Goal: Transaction & Acquisition: Purchase product/service

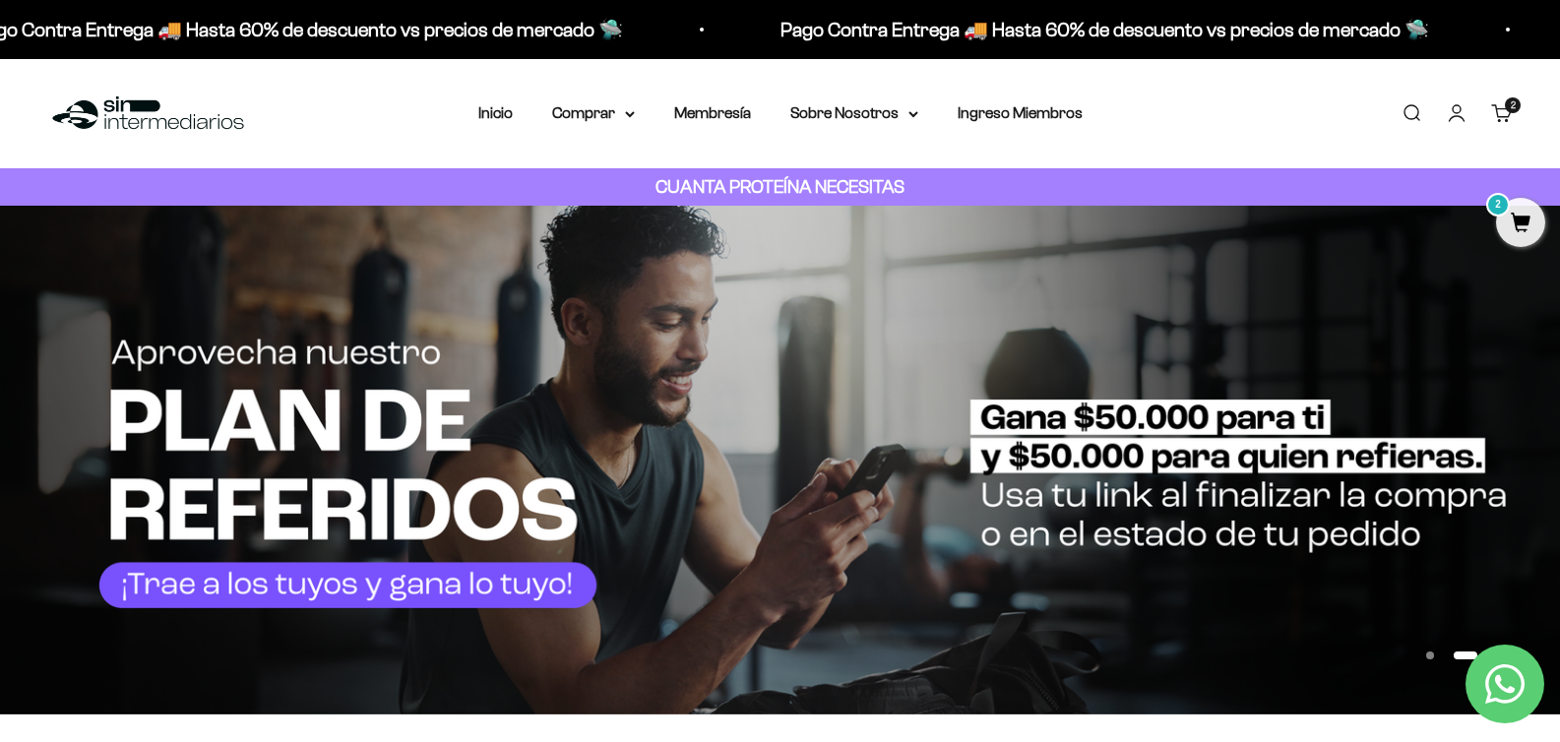
click at [1414, 117] on link "Buscar" at bounding box center [1411, 113] width 22 height 22
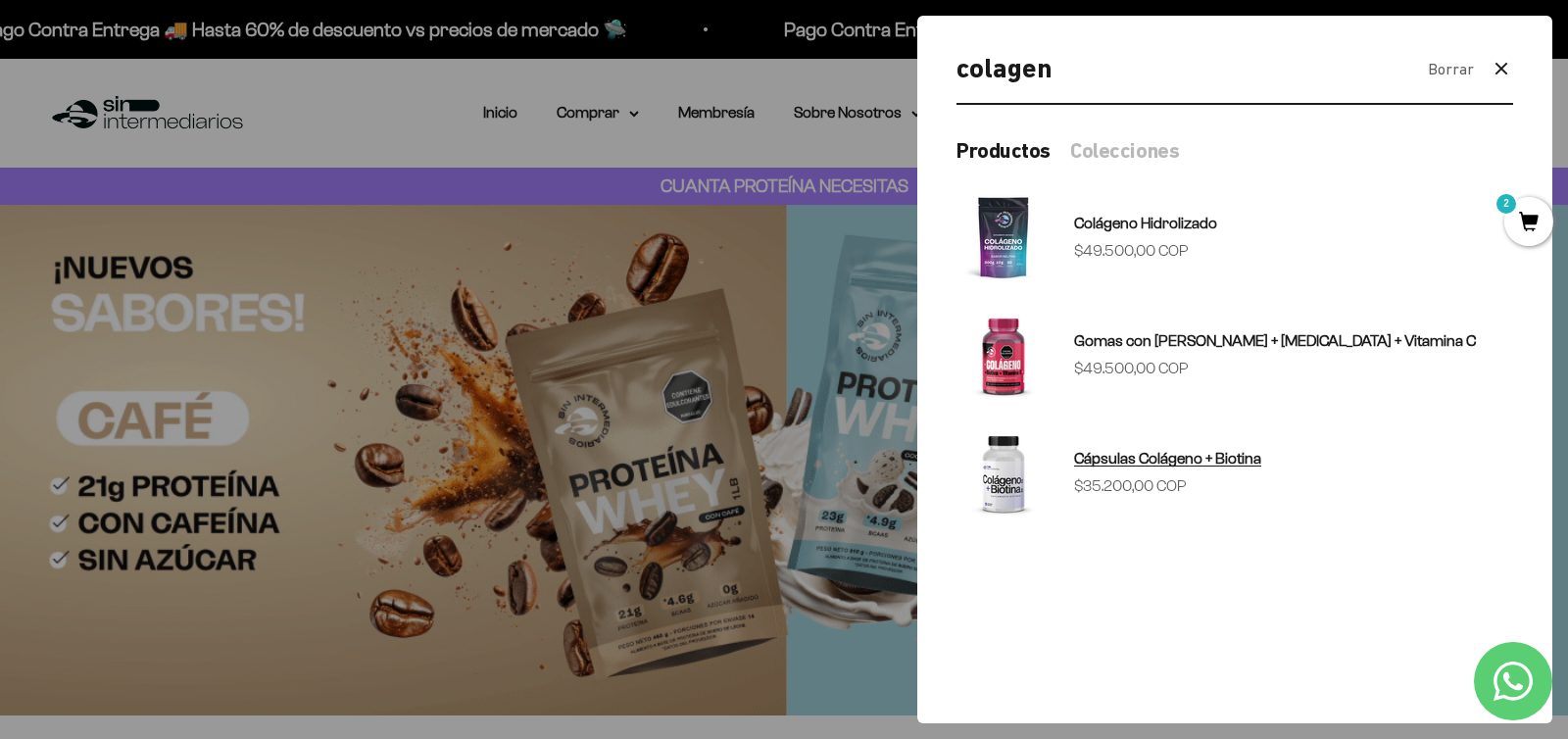
type input "colagen"
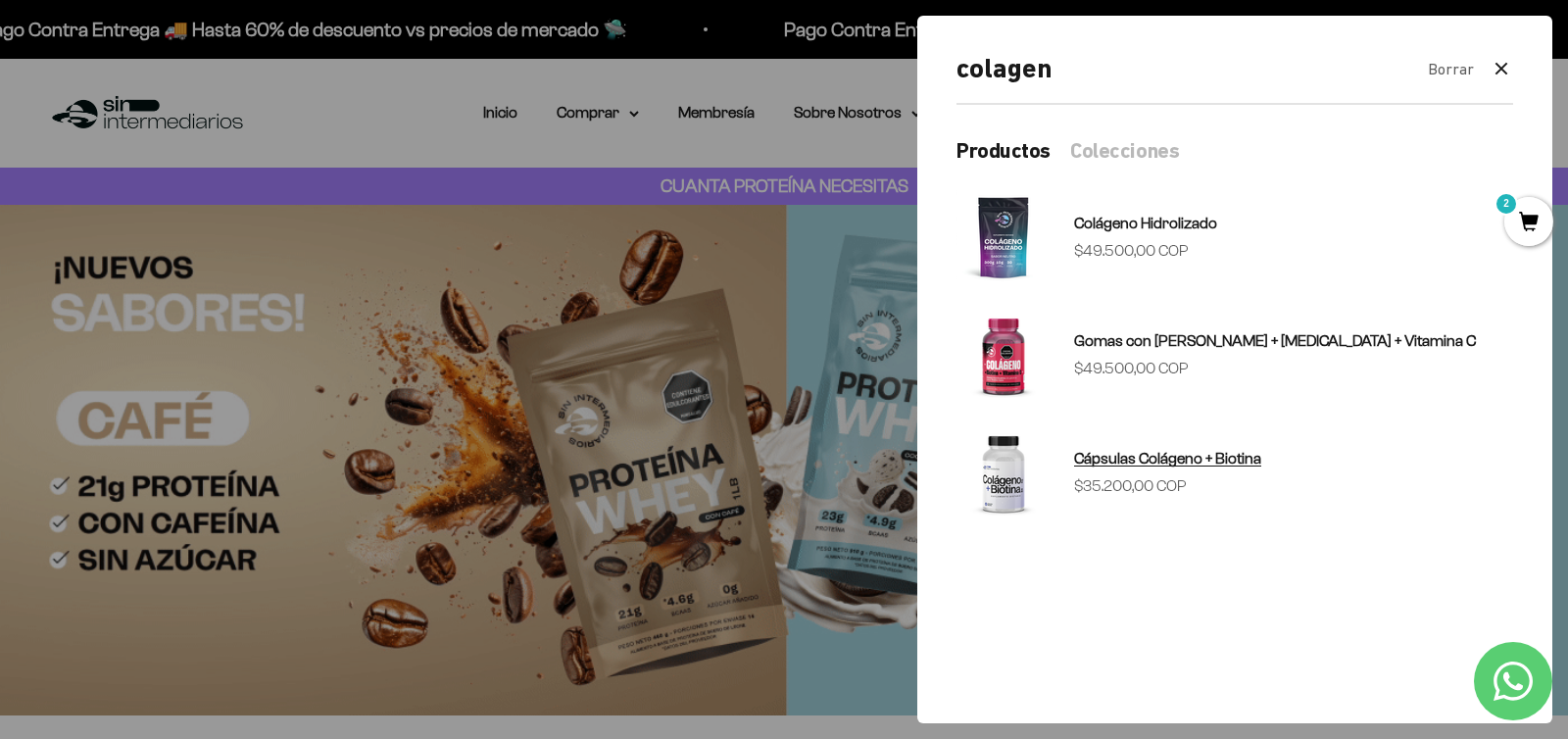
click at [996, 484] on img at bounding box center [1003, 472] width 94 height 94
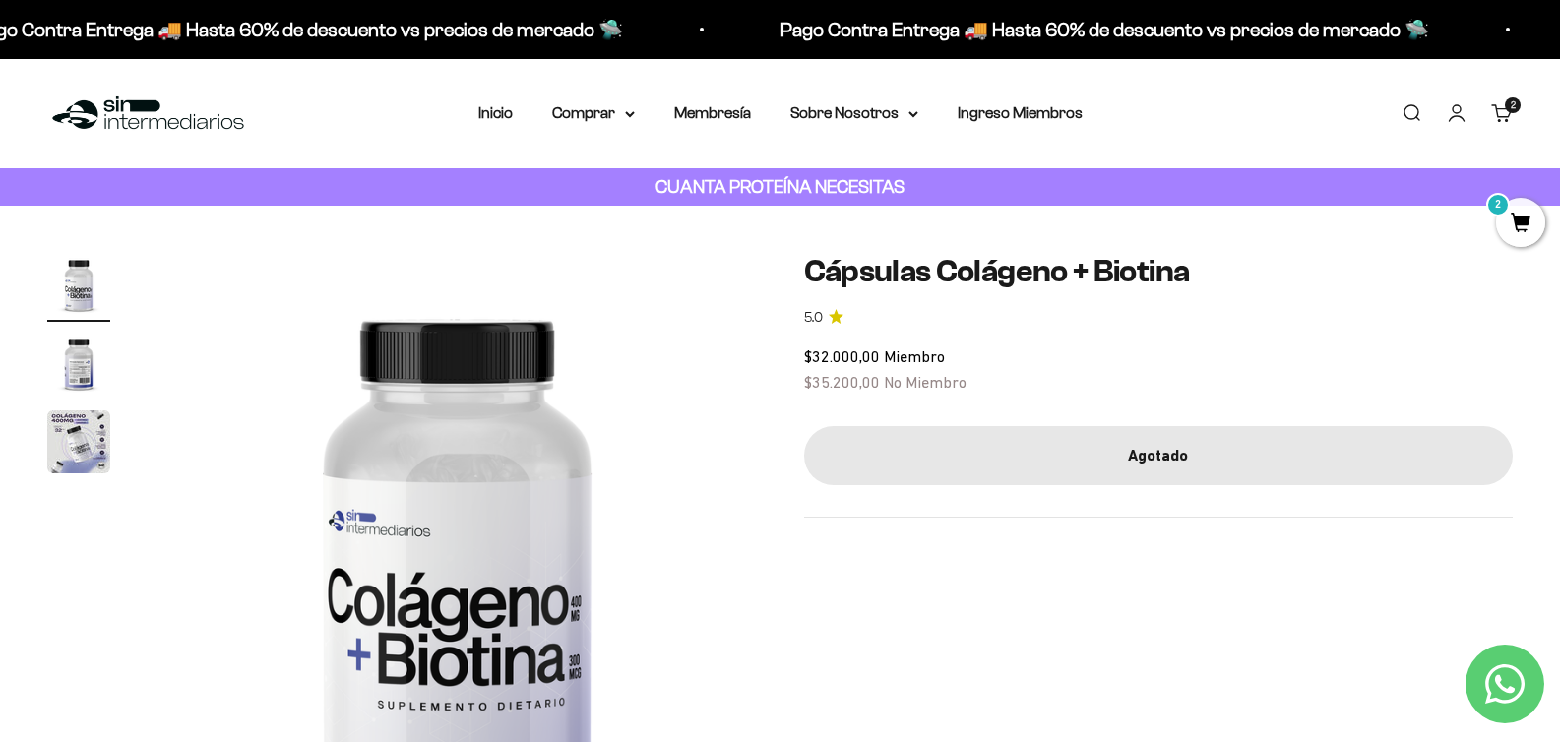
click at [539, 100] on nav "Inicio Comprar Proteínas Ver Todos Whey Iso Vegan" at bounding box center [780, 113] width 604 height 26
click at [483, 120] on link "Inicio" at bounding box center [495, 112] width 34 height 17
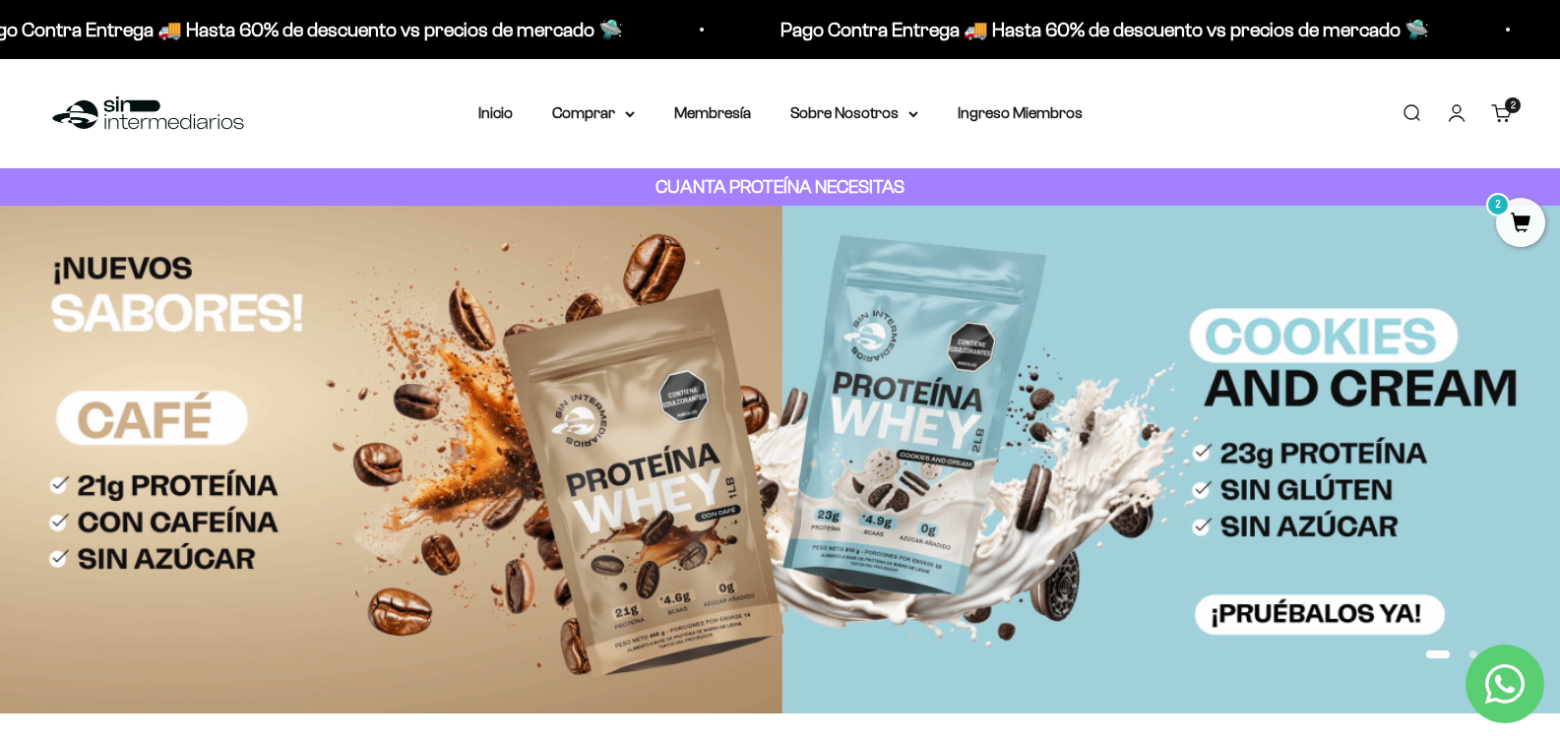
click at [1514, 227] on span "2" at bounding box center [1520, 222] width 49 height 49
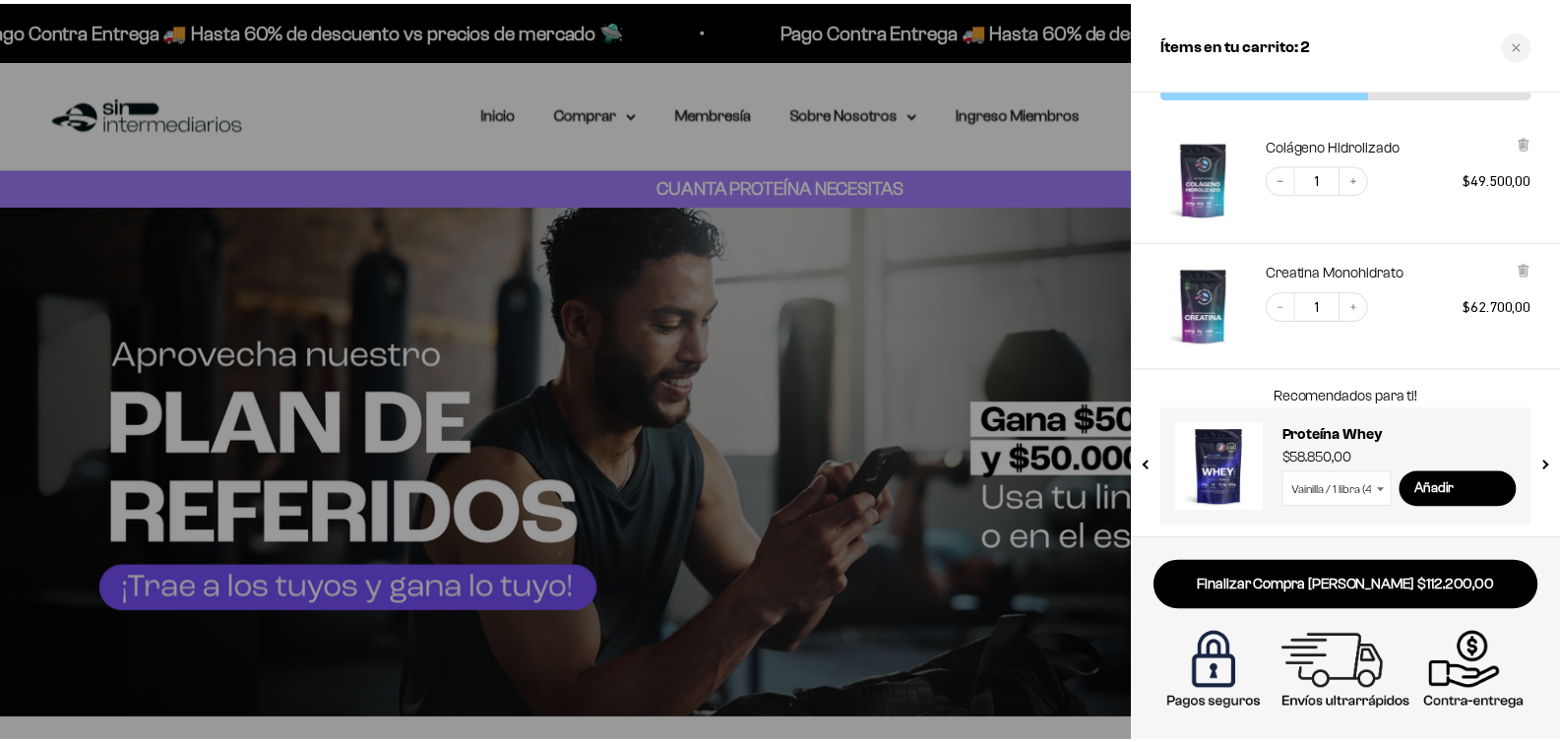
scroll to position [88, 0]
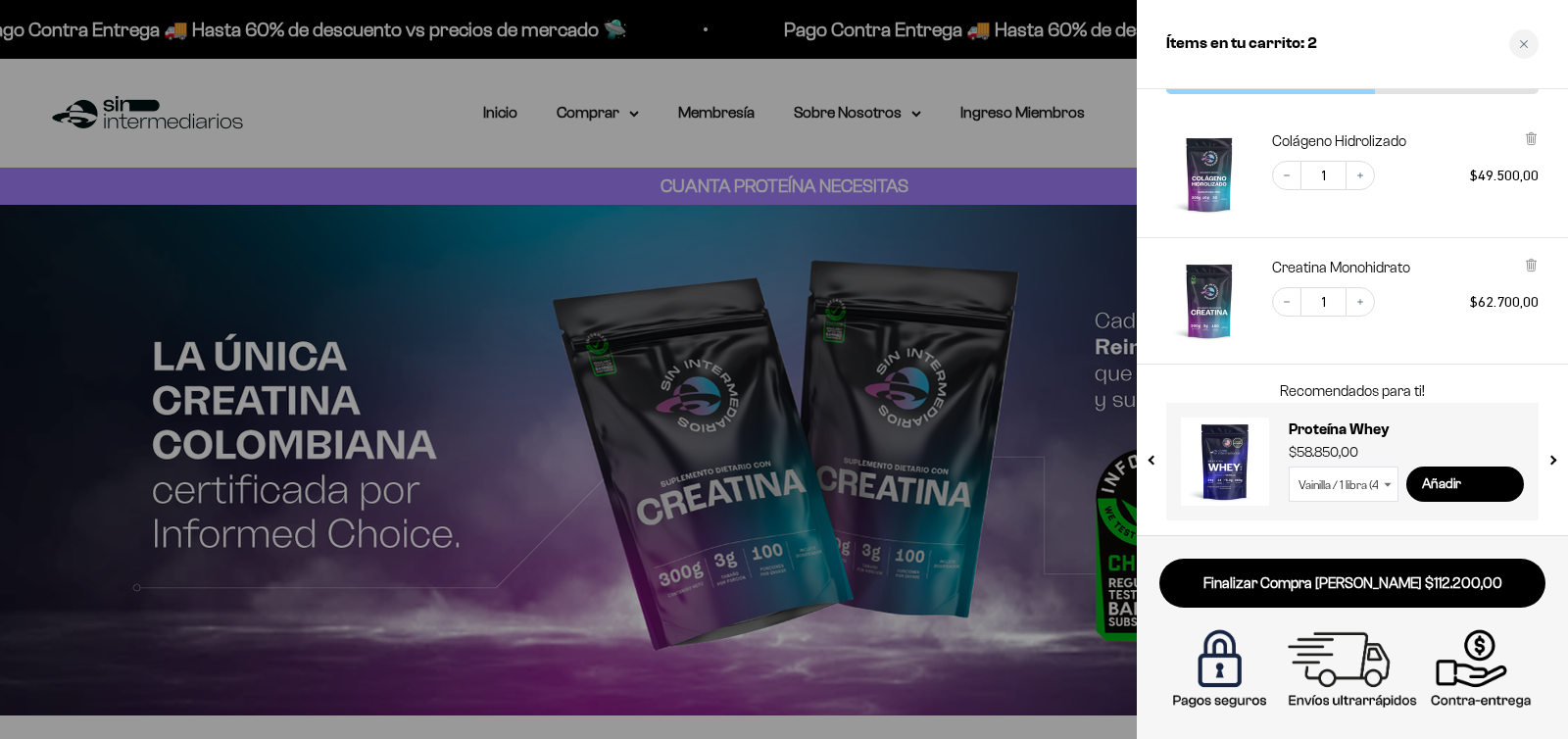
click at [1063, 301] on div at bounding box center [784, 370] width 1568 height 739
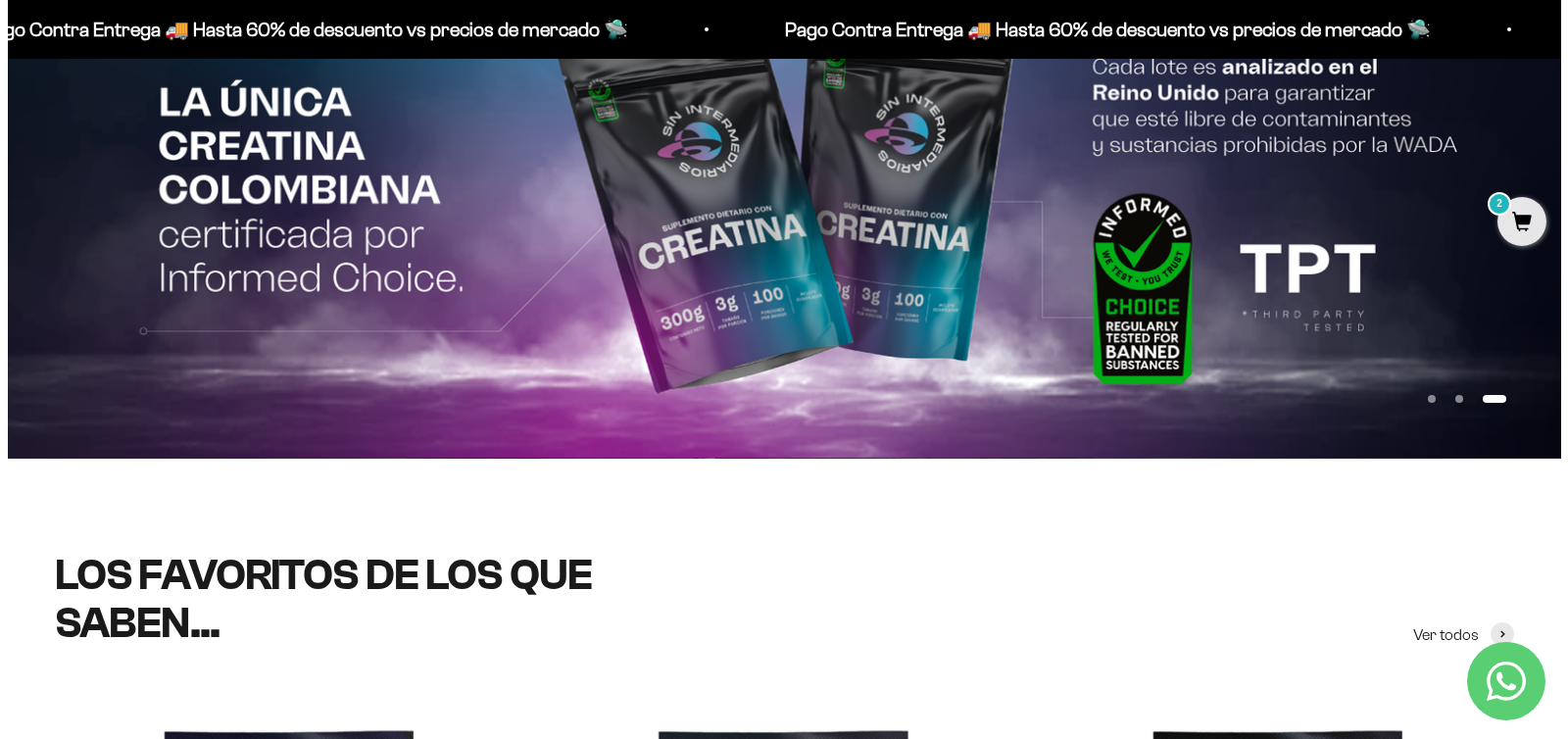
scroll to position [223, 0]
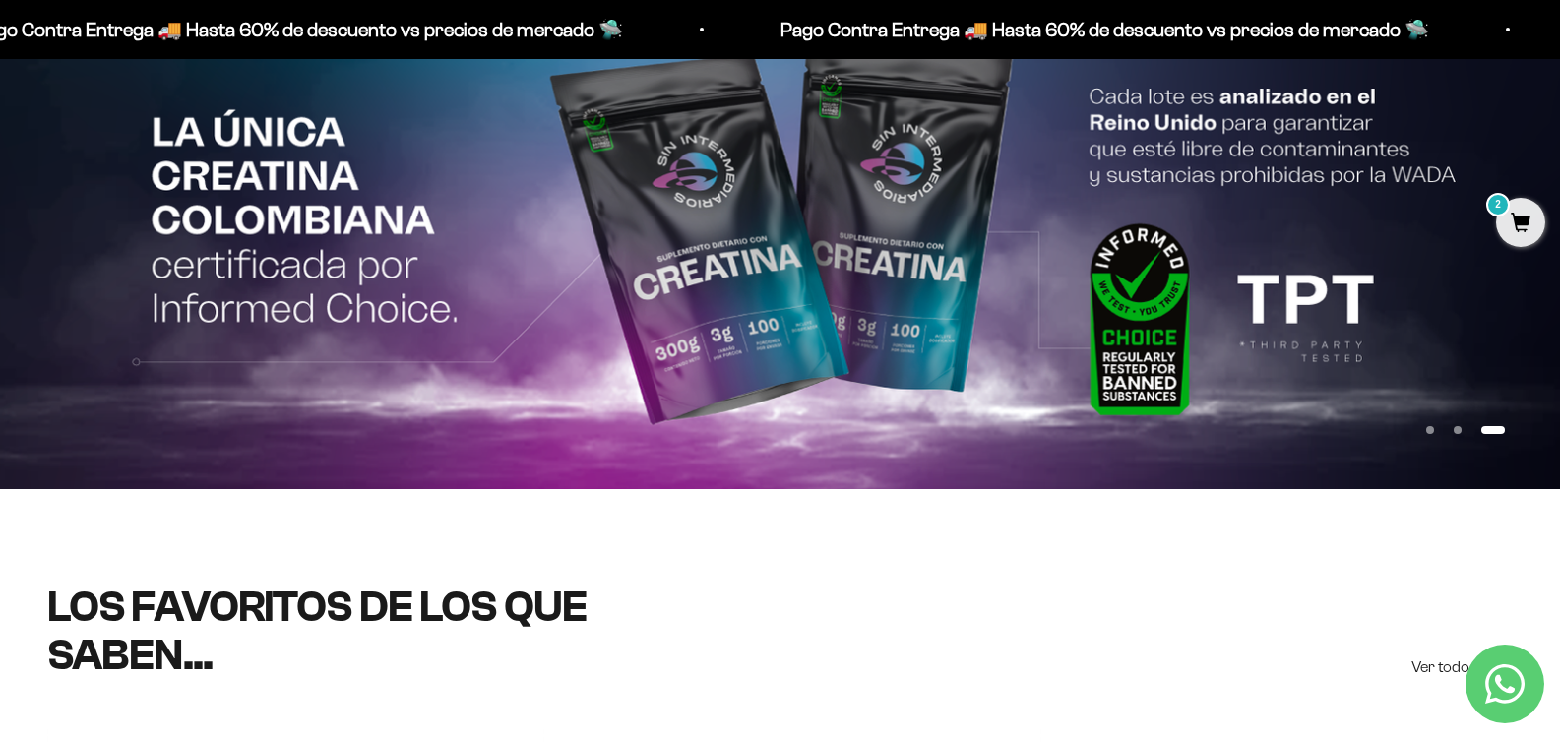
click at [1522, 236] on span "2" at bounding box center [1520, 222] width 49 height 49
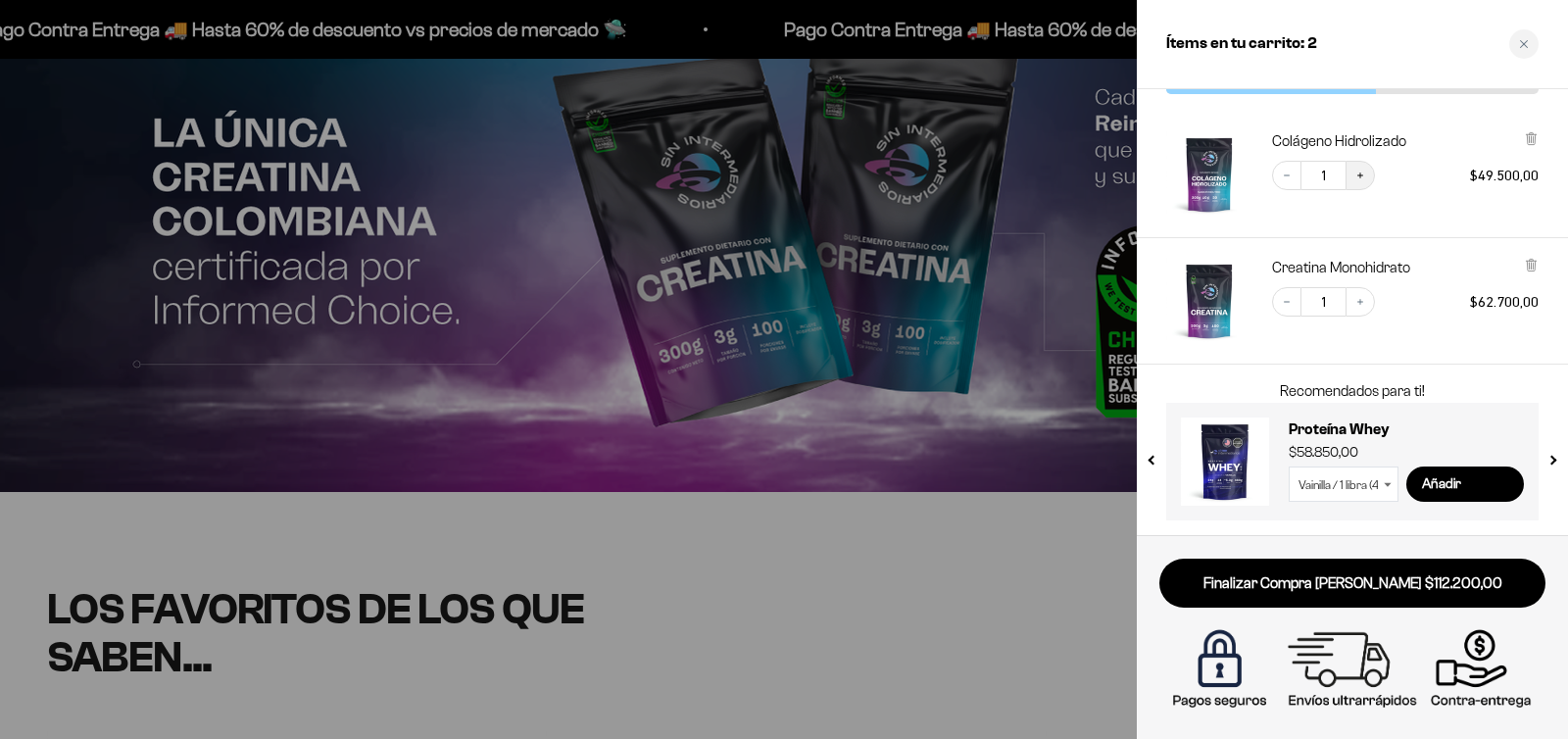
click at [1367, 180] on button "Increase quantity" at bounding box center [1360, 175] width 30 height 30
click at [1365, 303] on icon "Increase quantity" at bounding box center [1360, 302] width 12 height 12
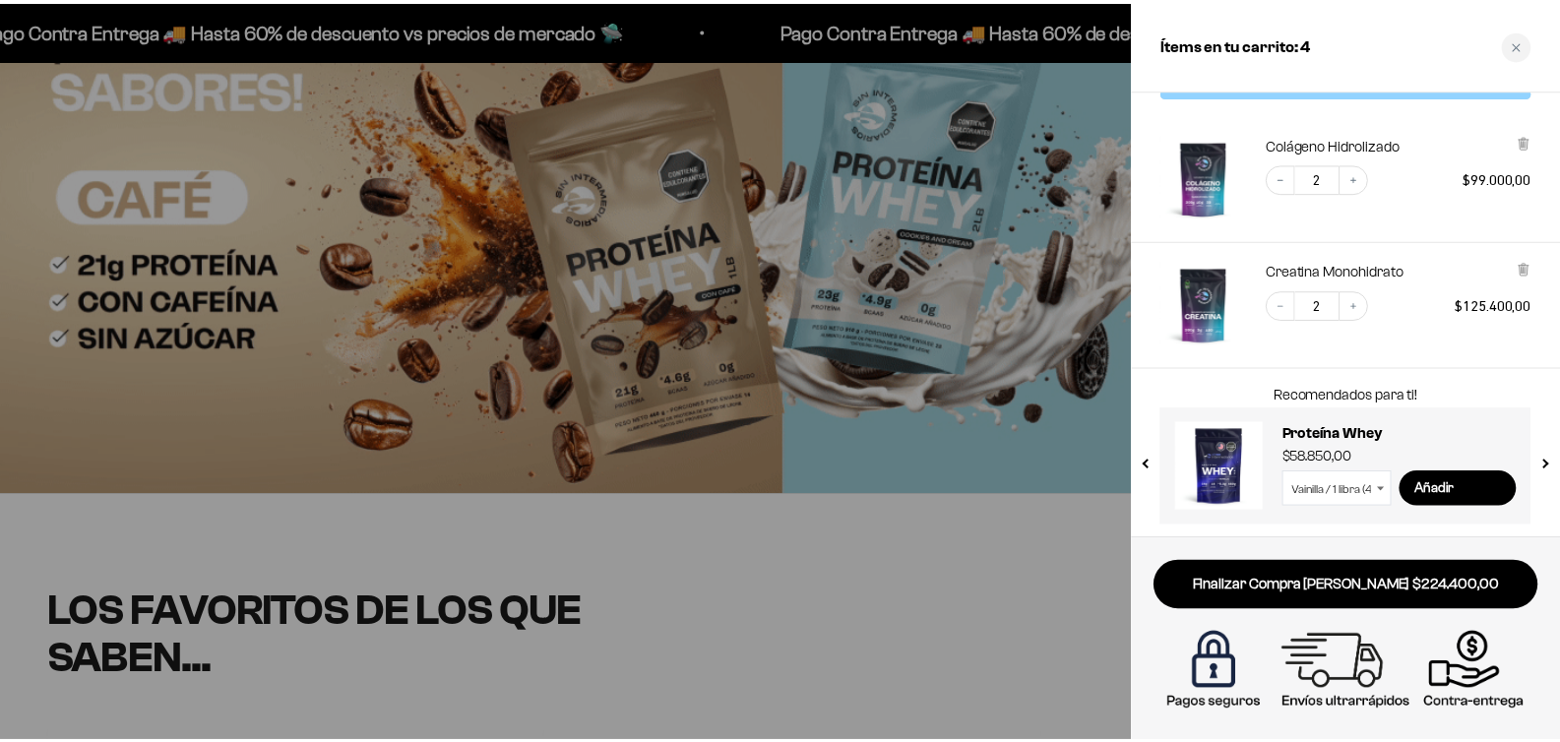
scroll to position [48, 0]
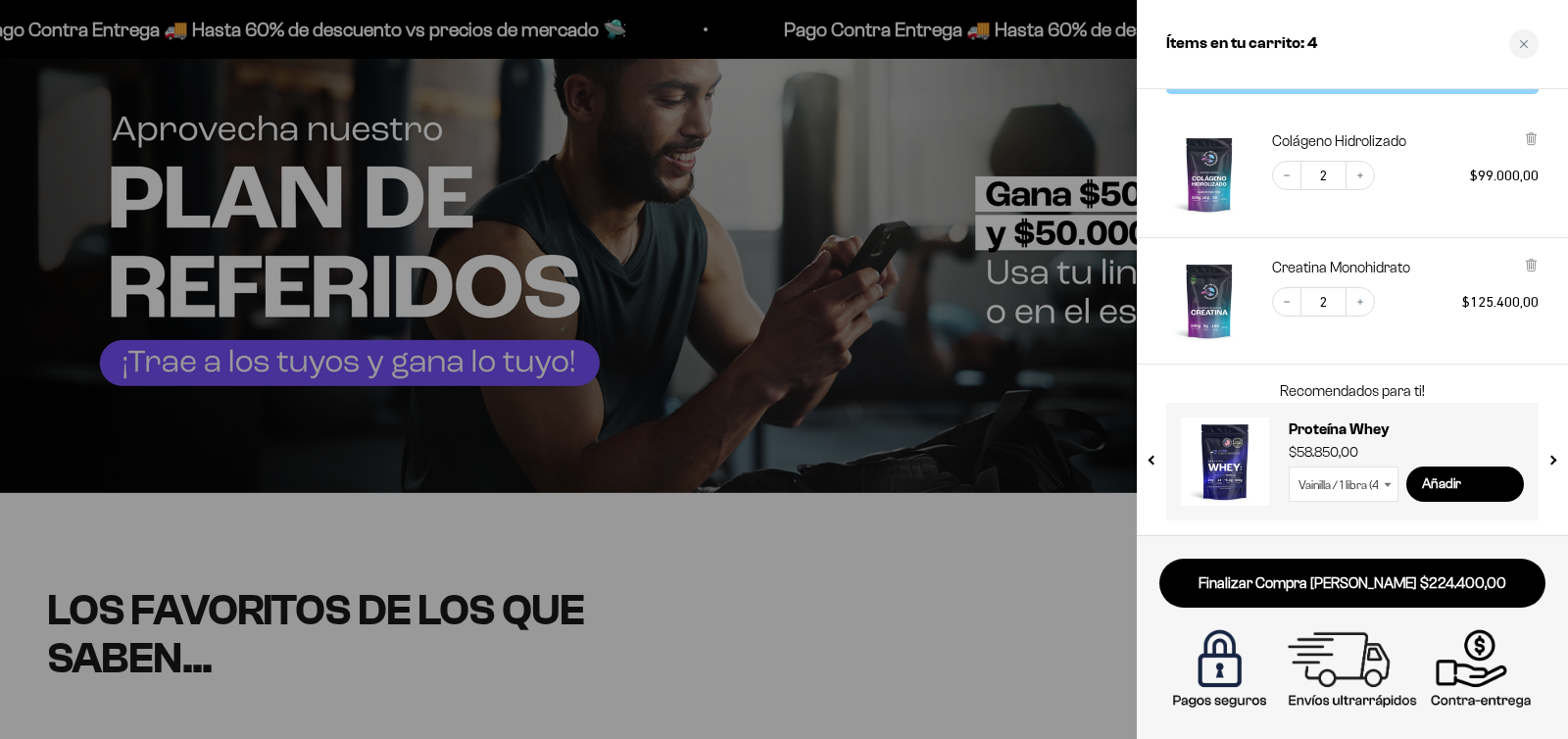
click at [1048, 561] on div at bounding box center [784, 370] width 1568 height 739
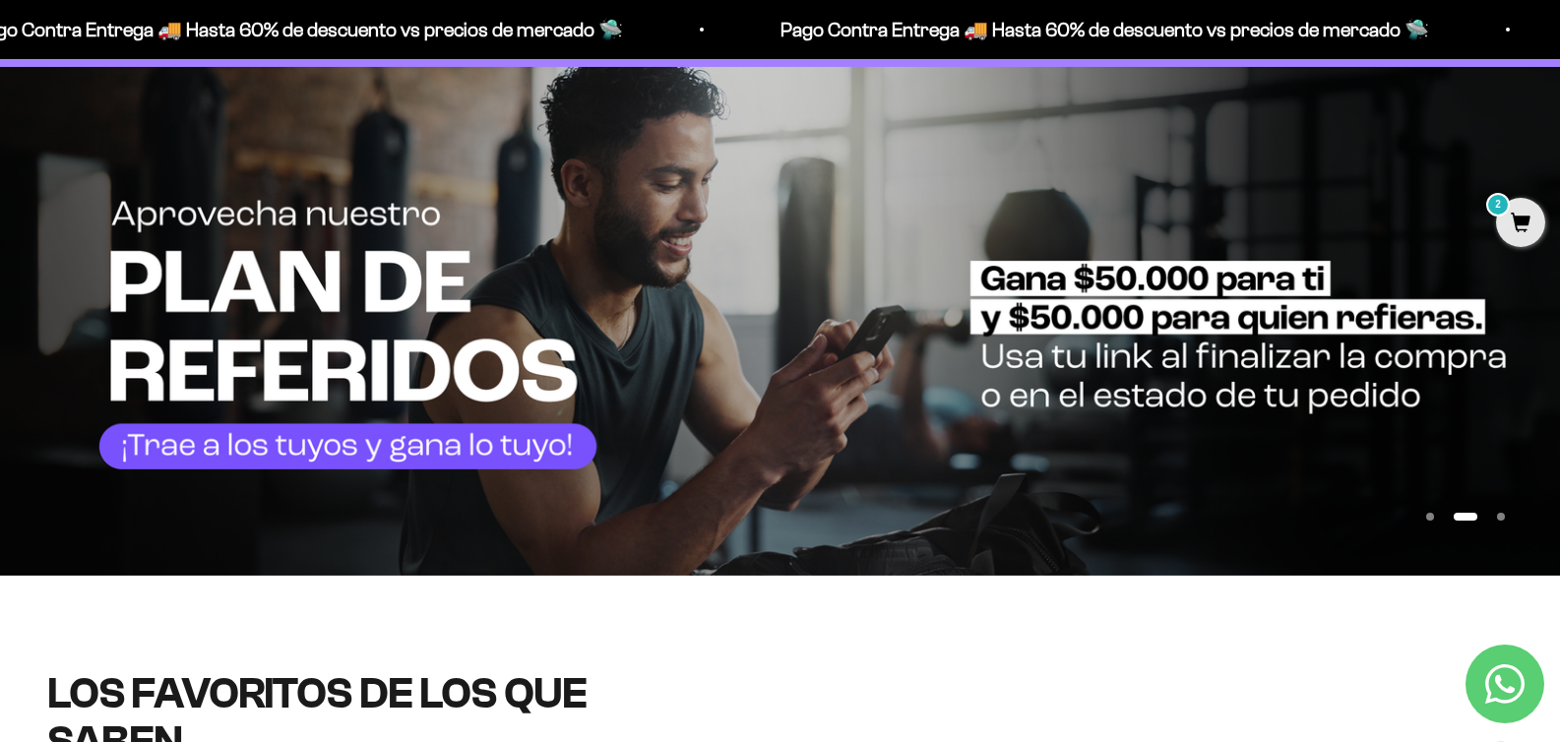
scroll to position [0, 0]
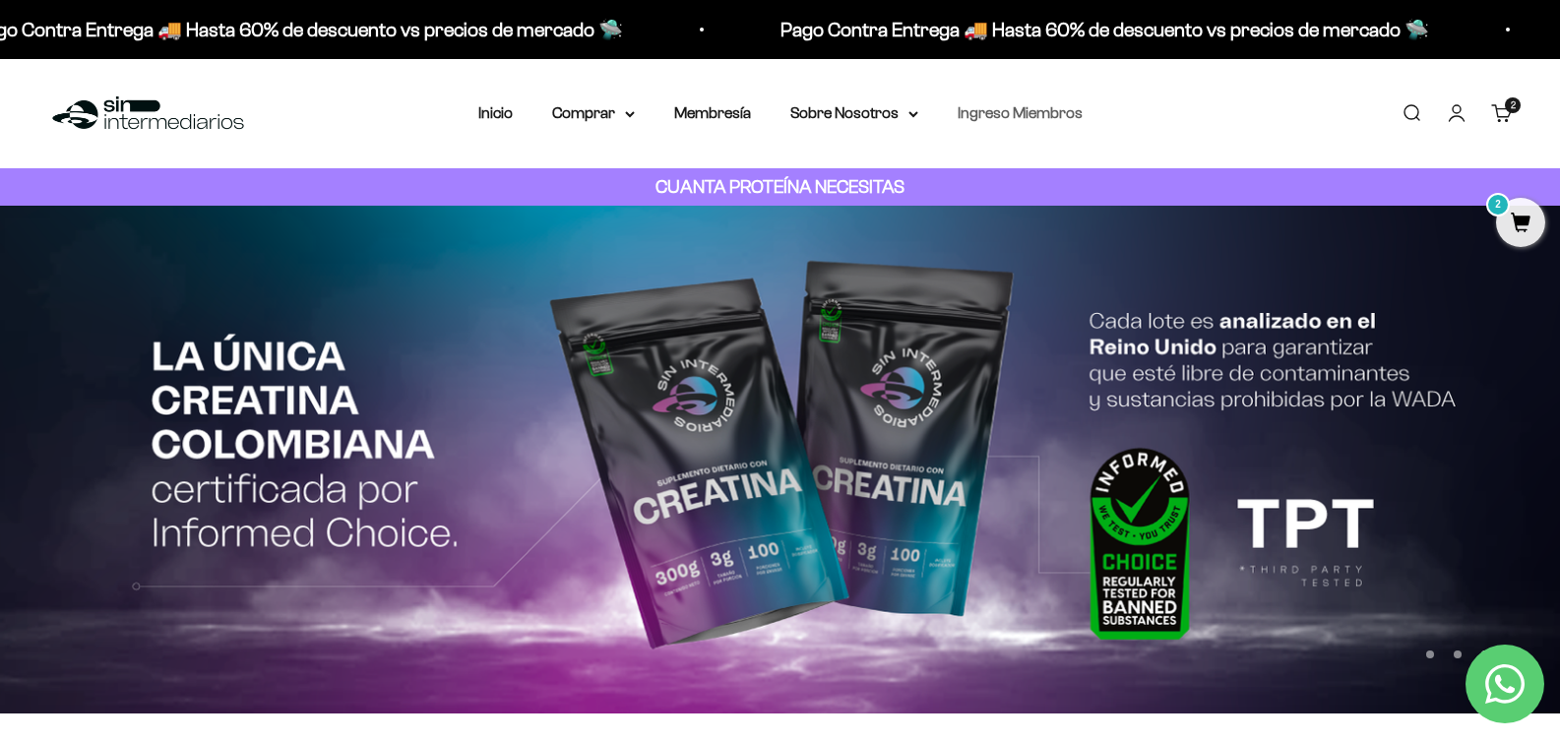
click at [1028, 113] on link "Ingreso Miembros" at bounding box center [1020, 112] width 125 height 17
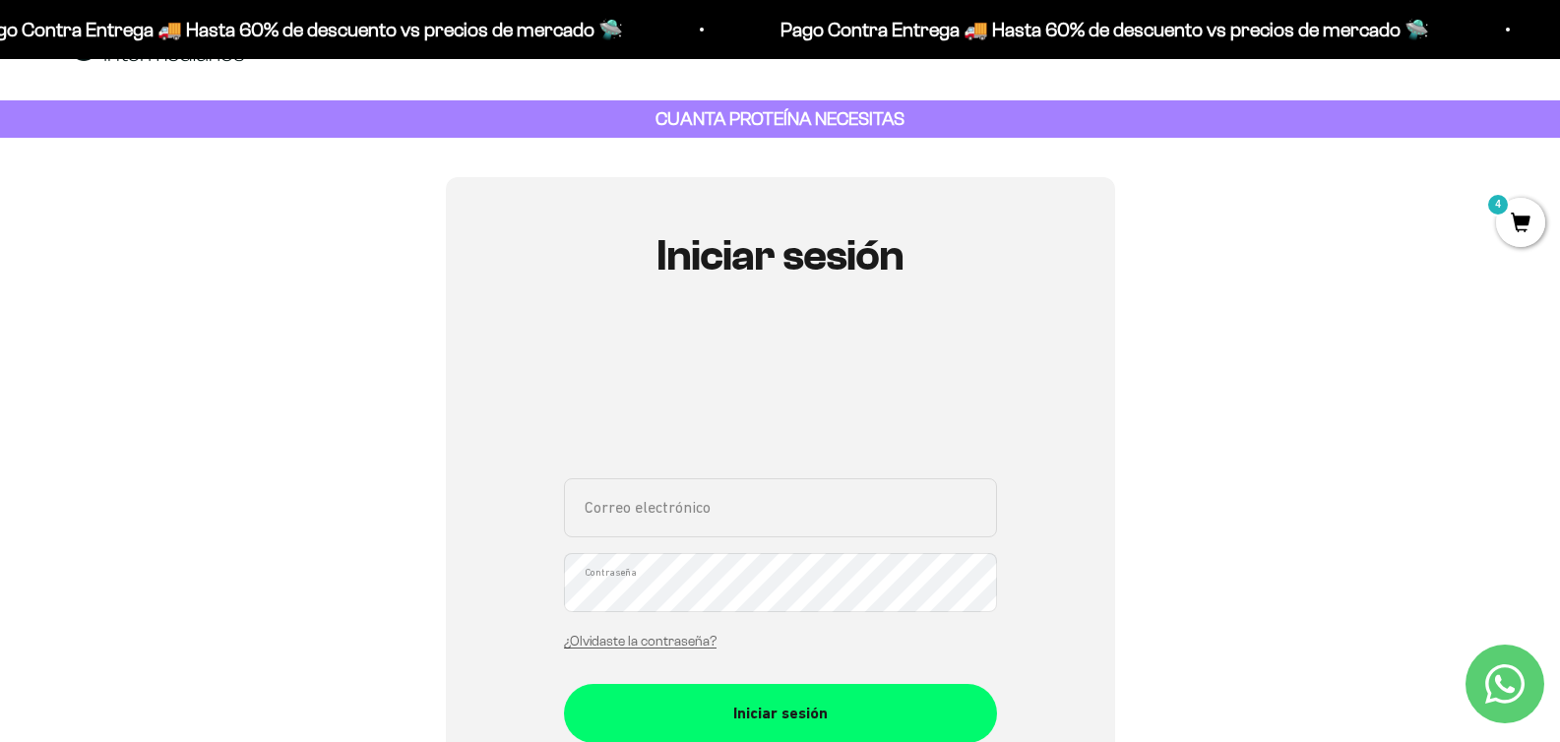
scroll to position [71, 0]
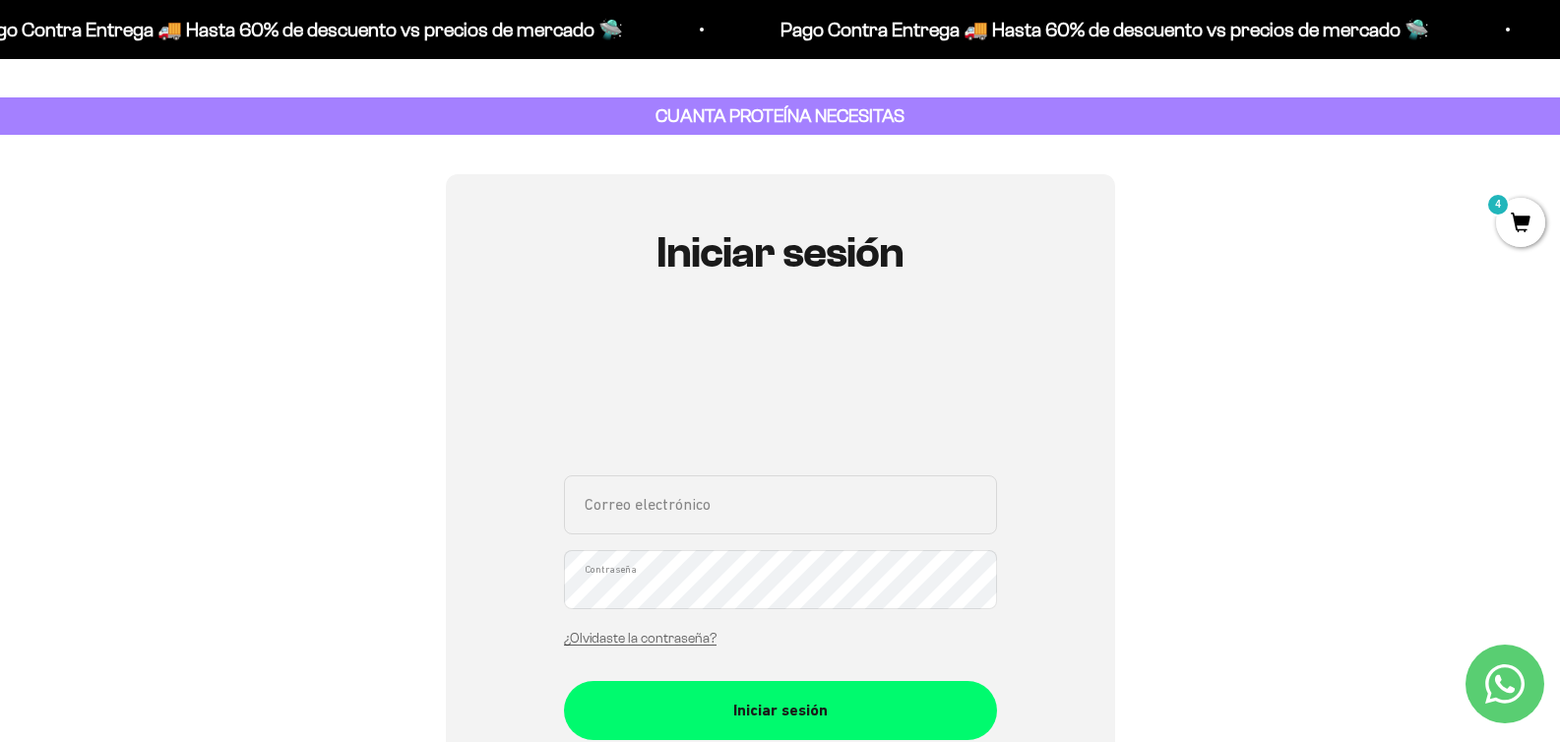
click at [758, 493] on input "Correo electrónico" at bounding box center [780, 504] width 433 height 59
paste input "juancobandor@gmail.com"
type input "juancobandor@gmail.com"
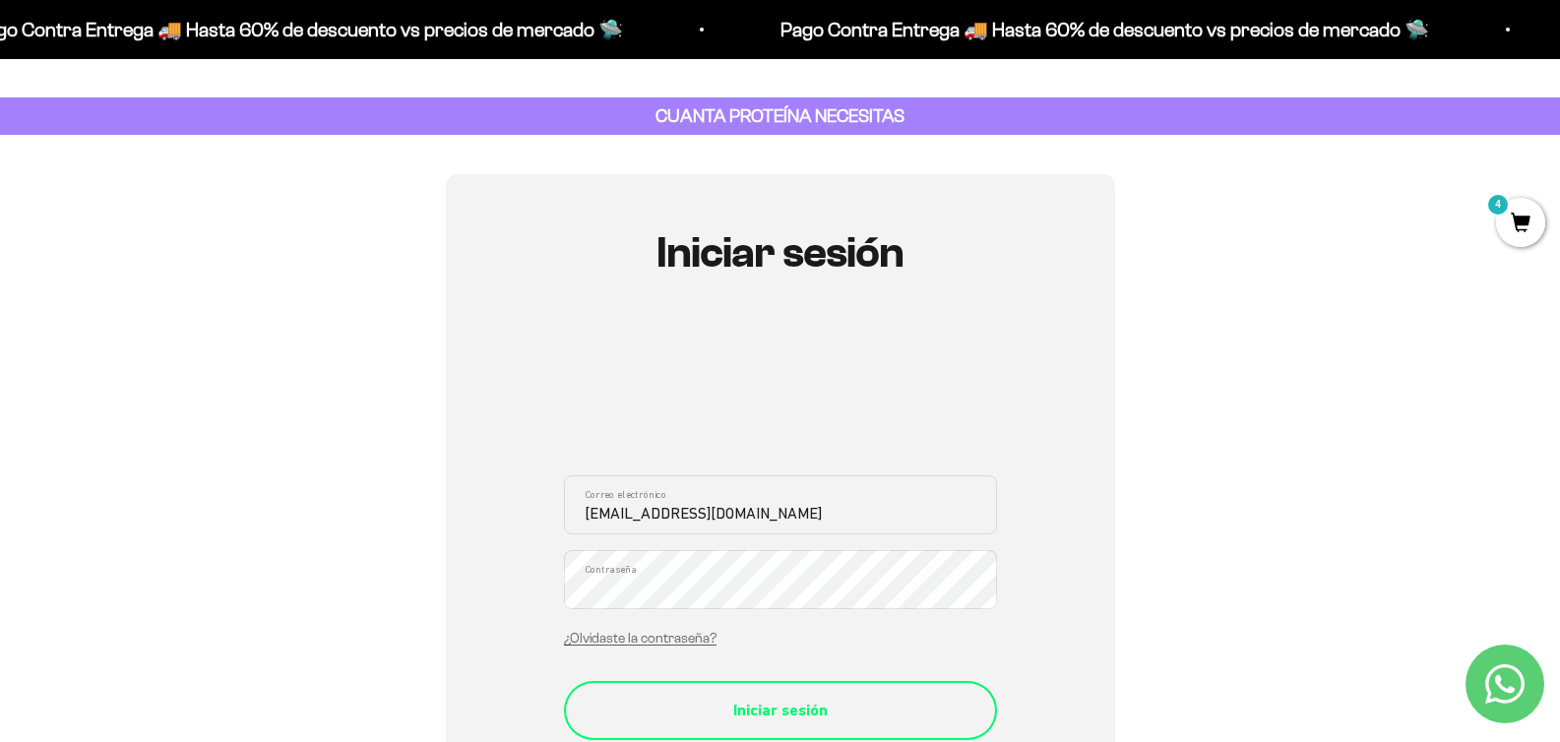
click at [773, 711] on div "Iniciar sesión" at bounding box center [780, 711] width 354 height 26
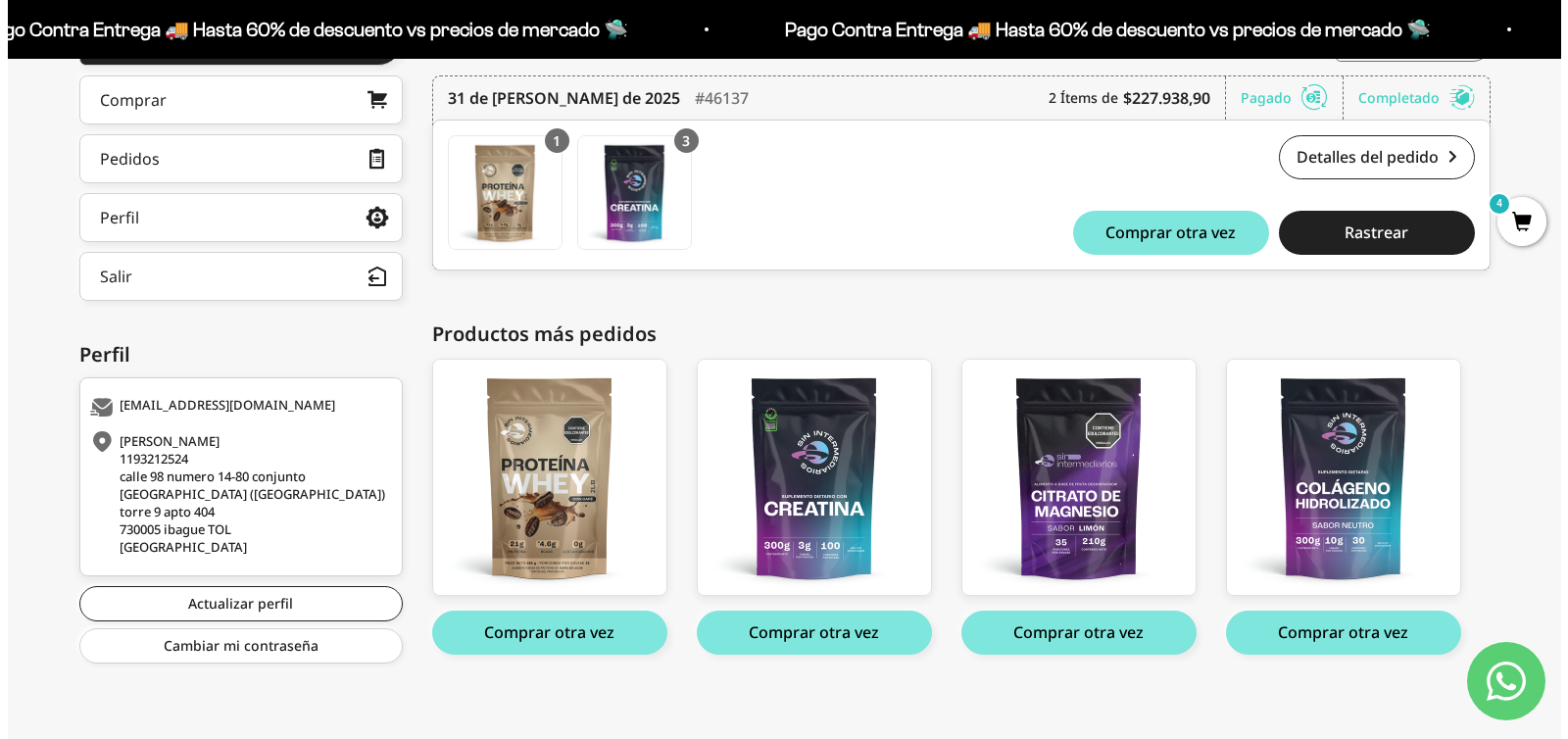
scroll to position [329, 0]
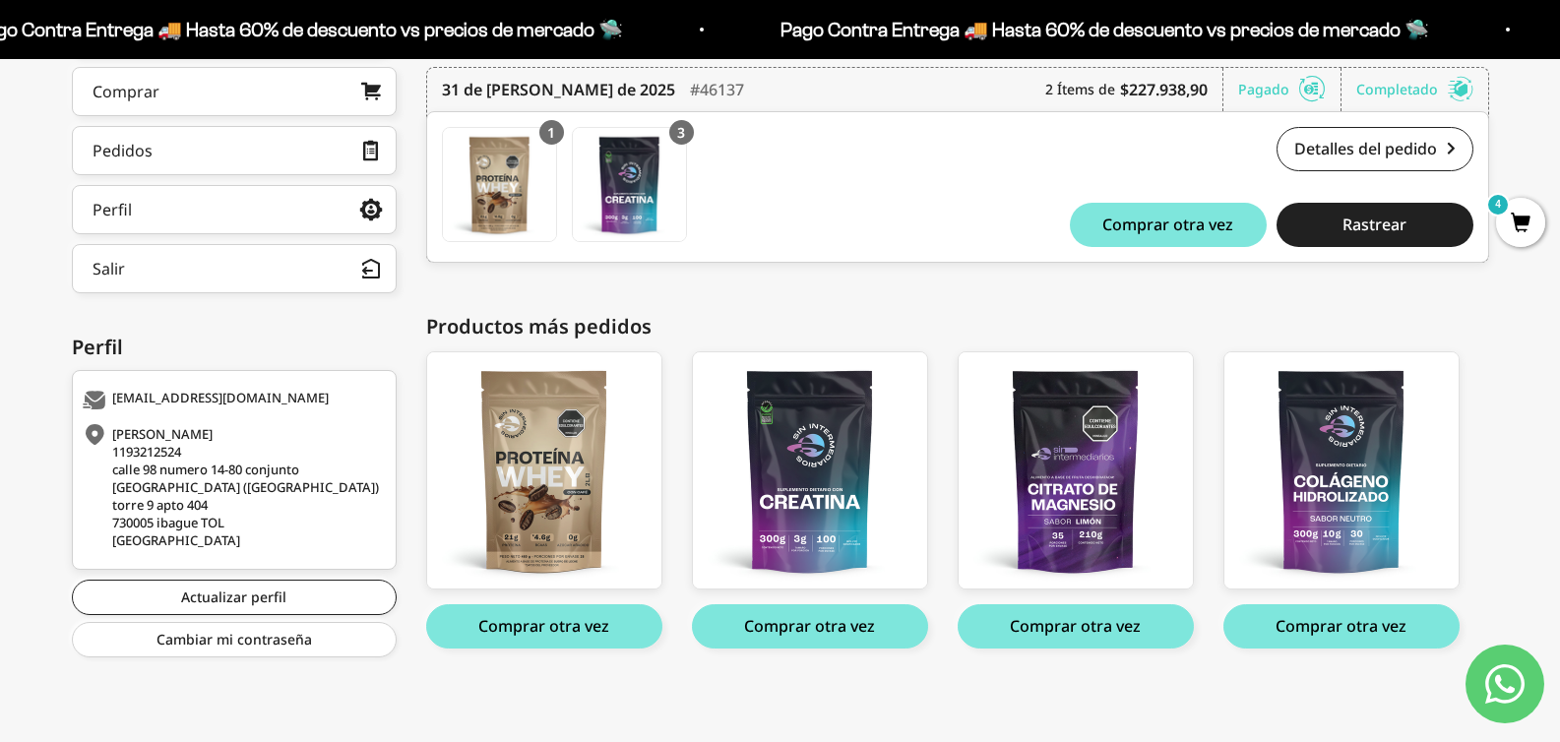
click at [1516, 237] on span "4" at bounding box center [1520, 222] width 49 height 49
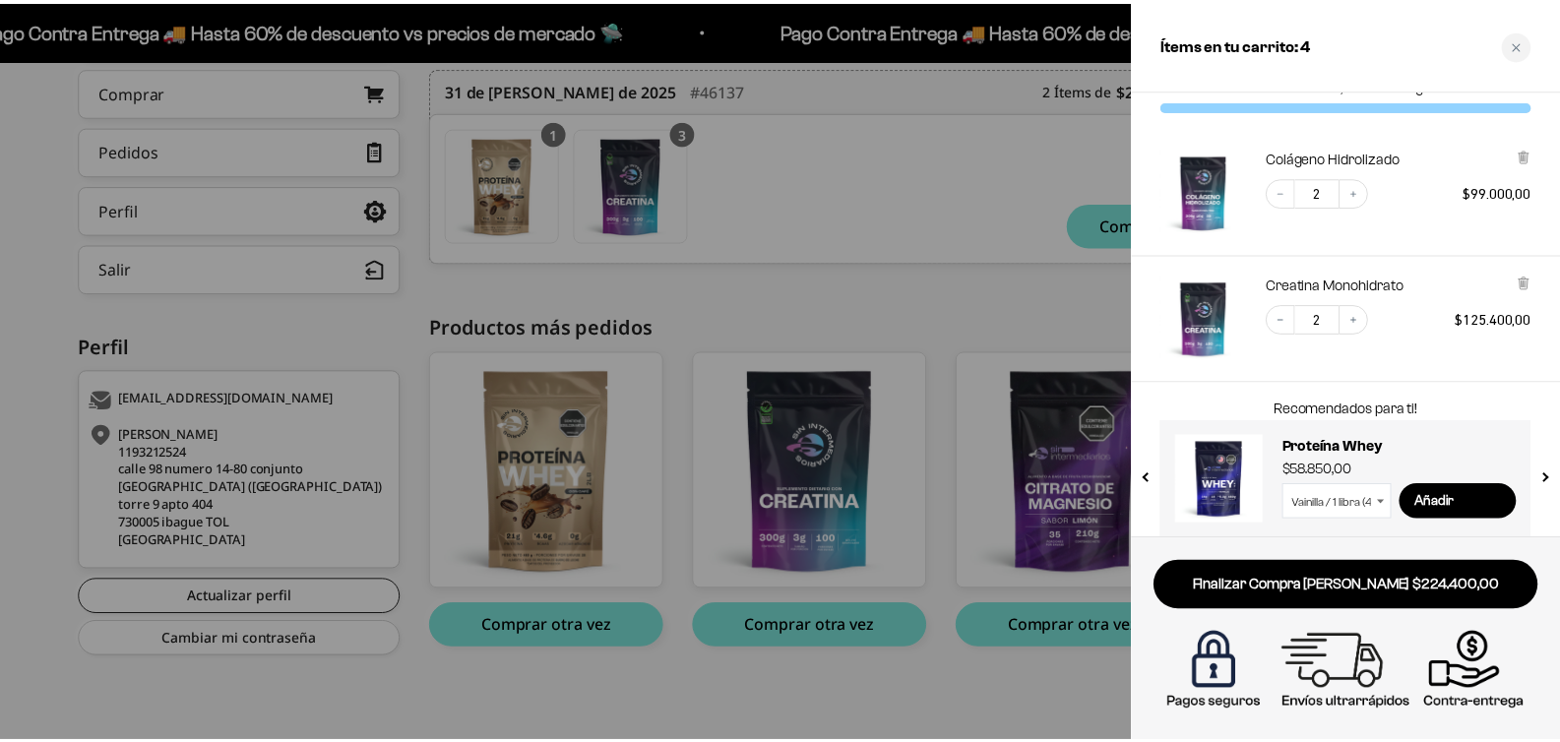
scroll to position [48, 0]
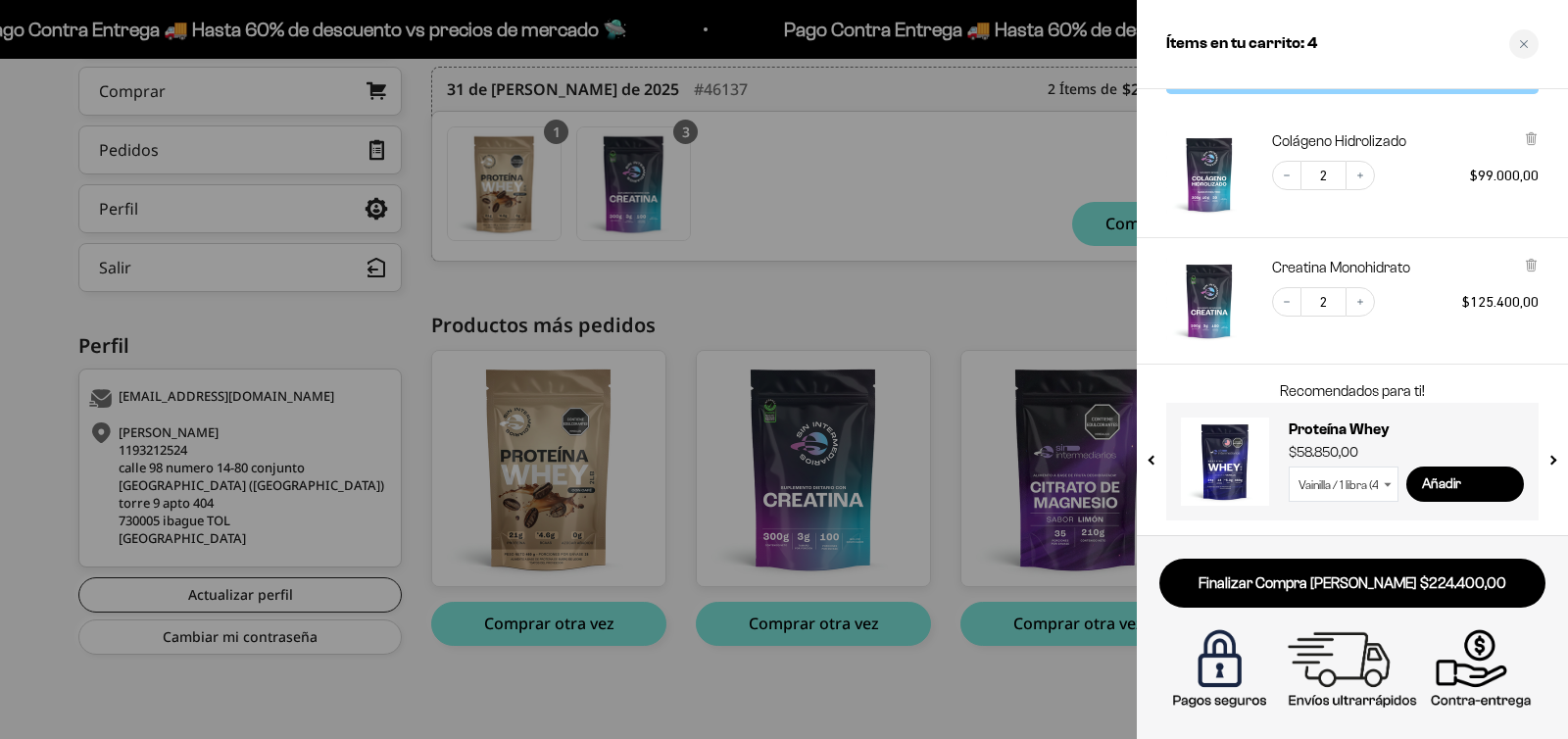
click at [993, 695] on div at bounding box center [784, 370] width 1568 height 739
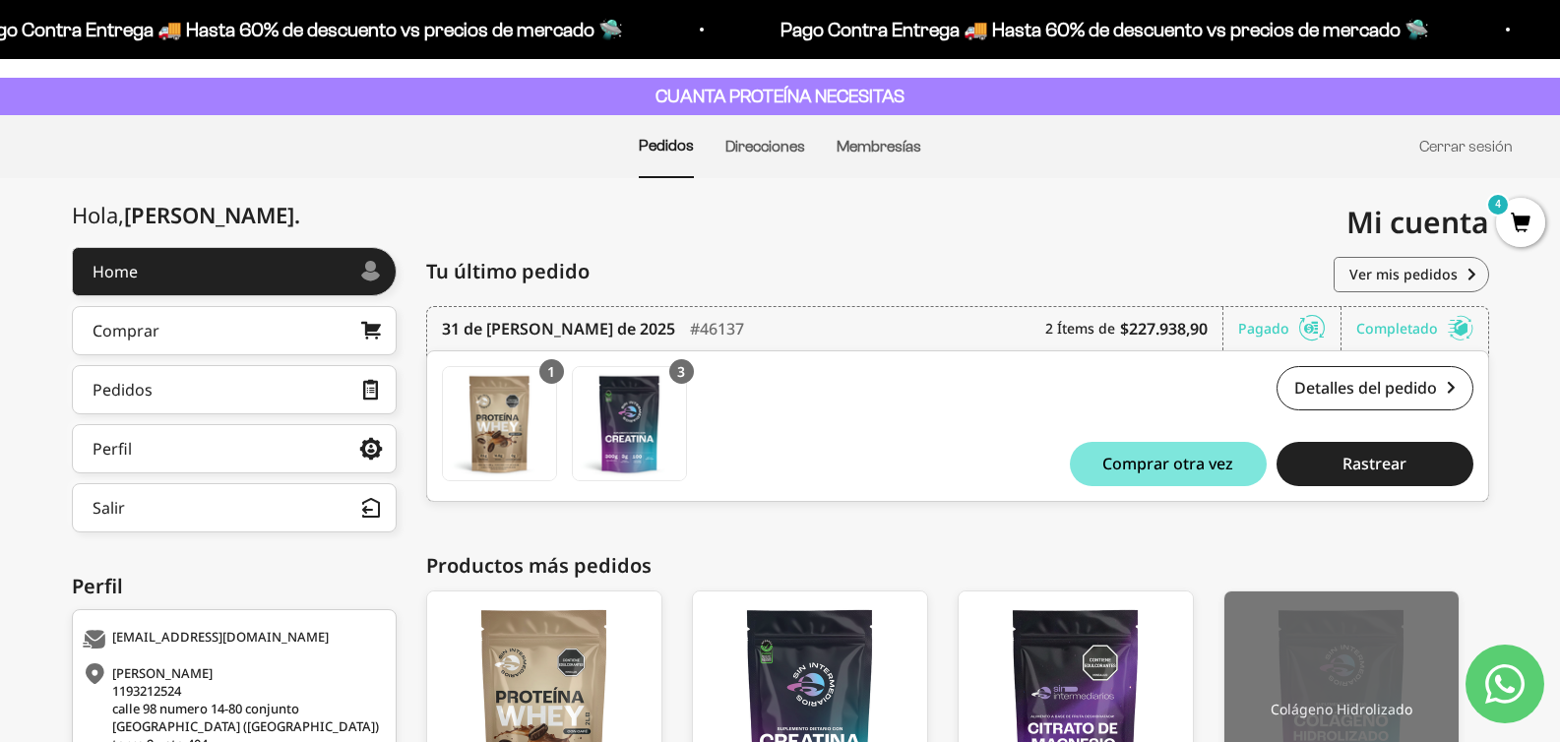
scroll to position [0, 0]
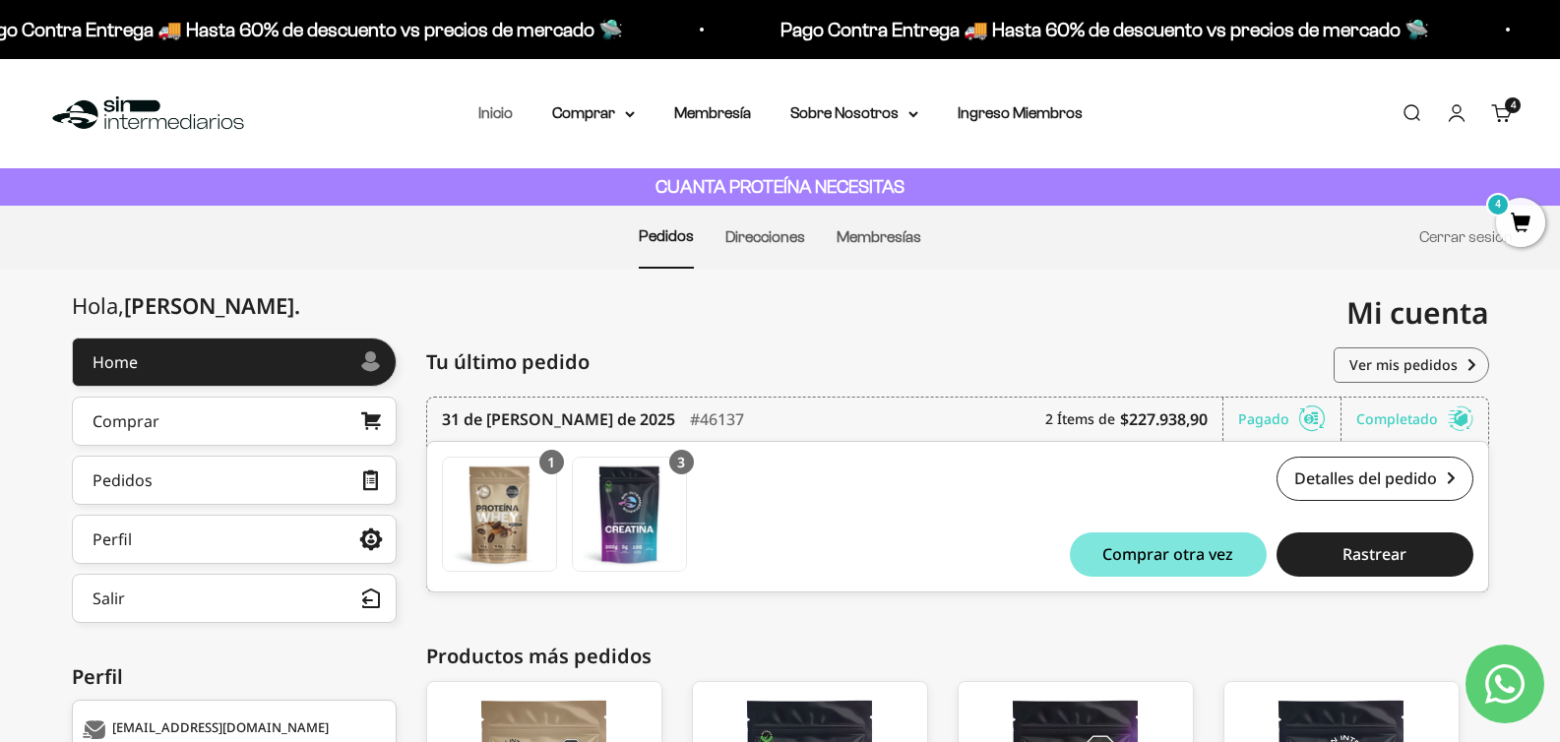
click at [500, 118] on link "Inicio" at bounding box center [495, 112] width 34 height 17
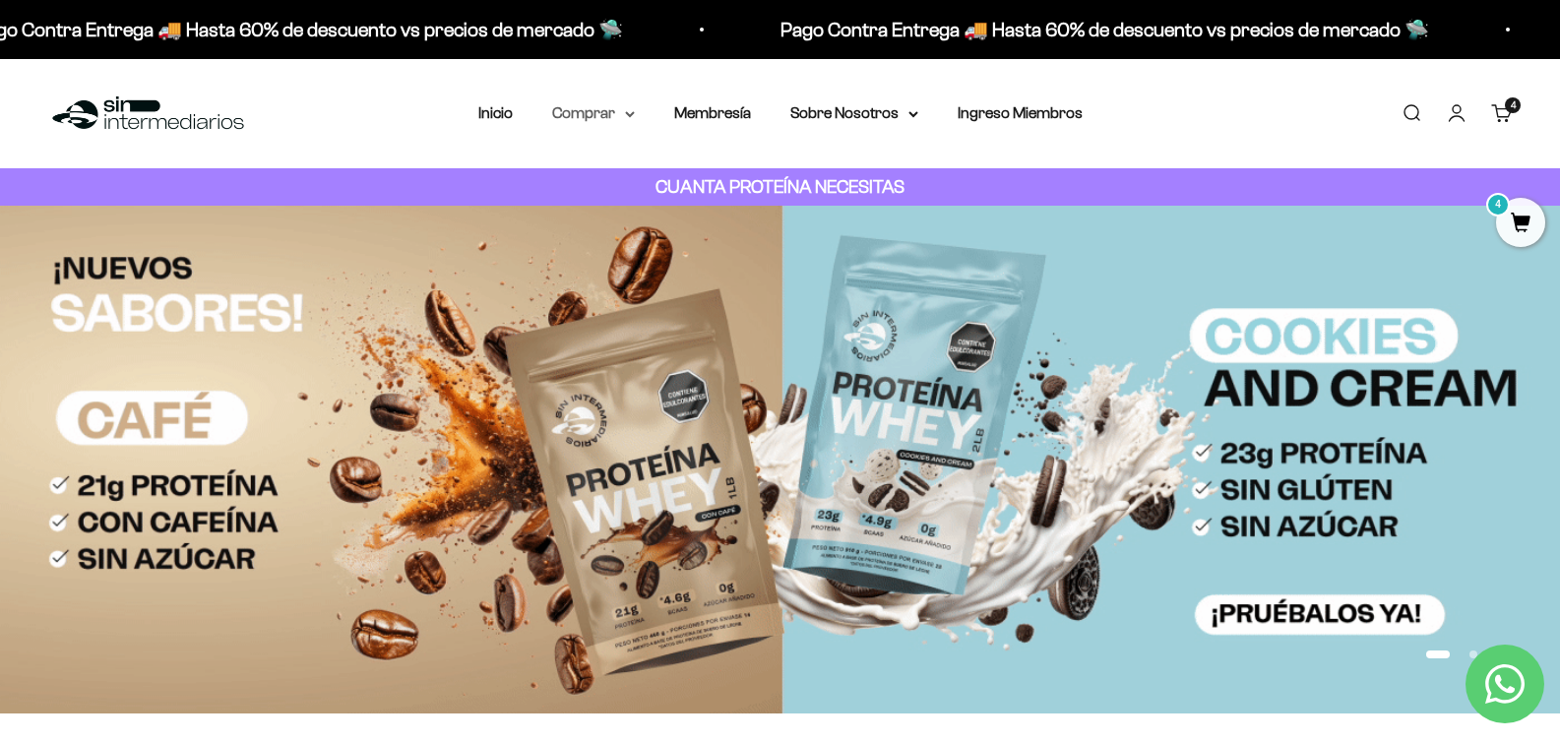
click at [601, 117] on summary "Comprar" at bounding box center [593, 113] width 83 height 26
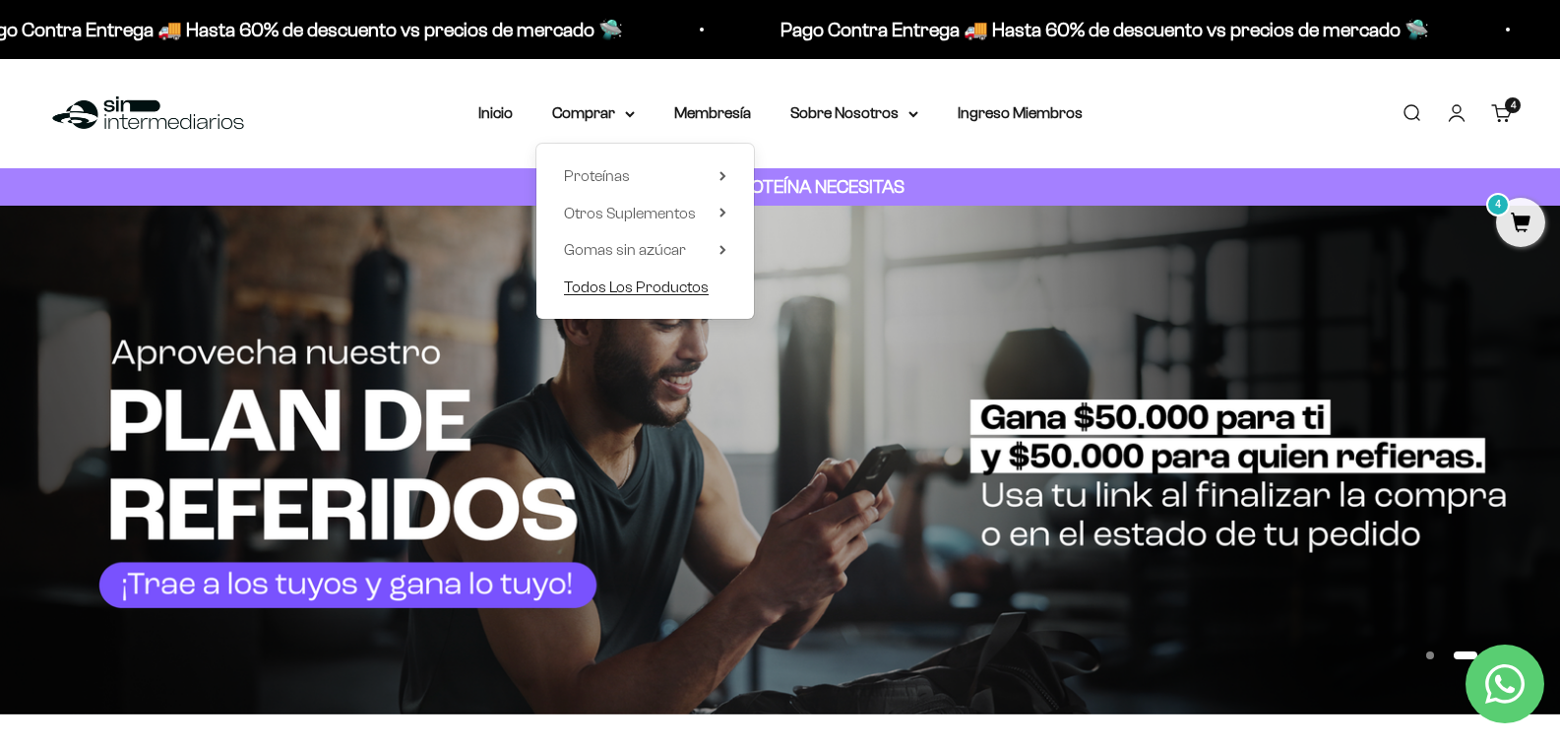
click at [617, 295] on span "Todos Los Productos" at bounding box center [636, 288] width 145 height 26
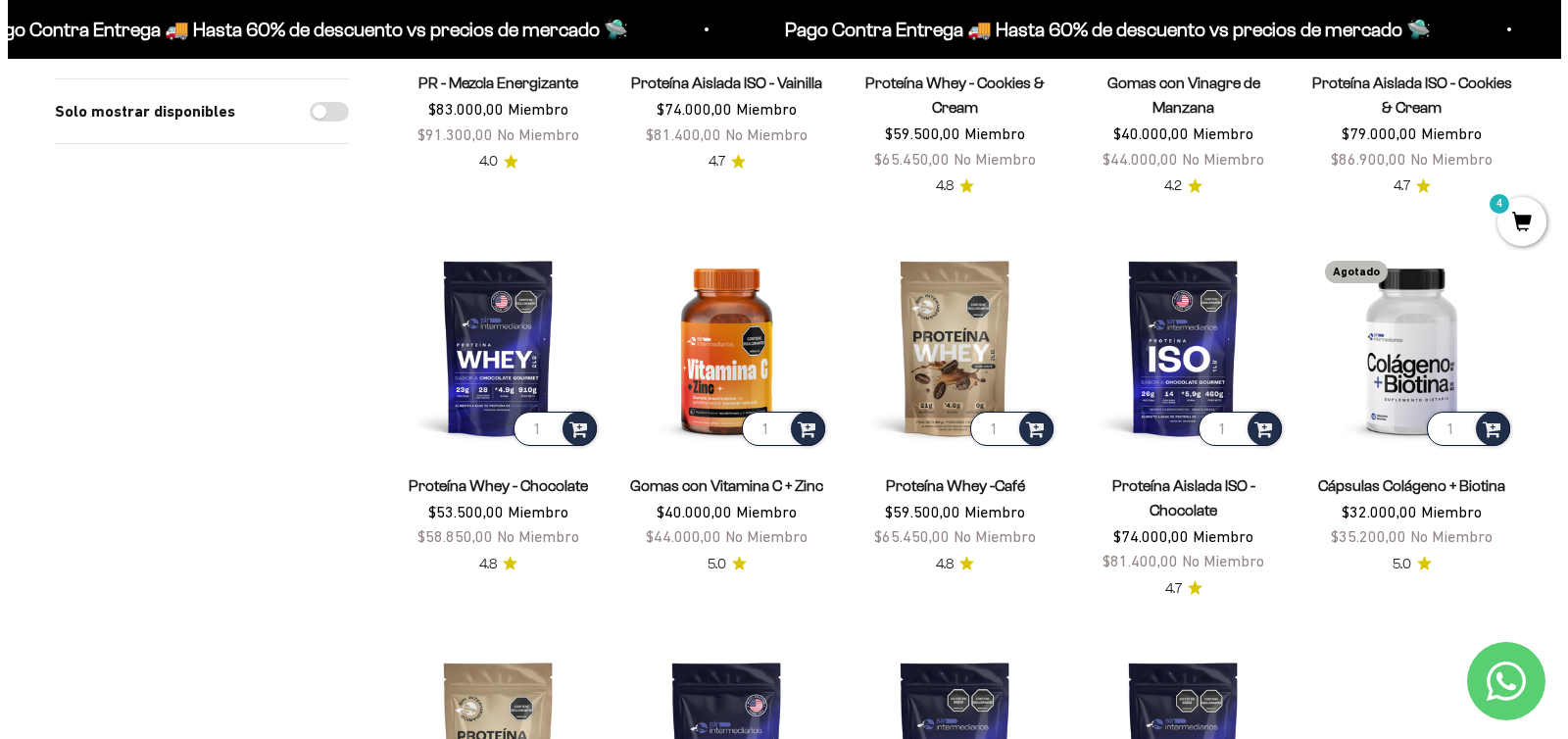
scroll to position [1462, 0]
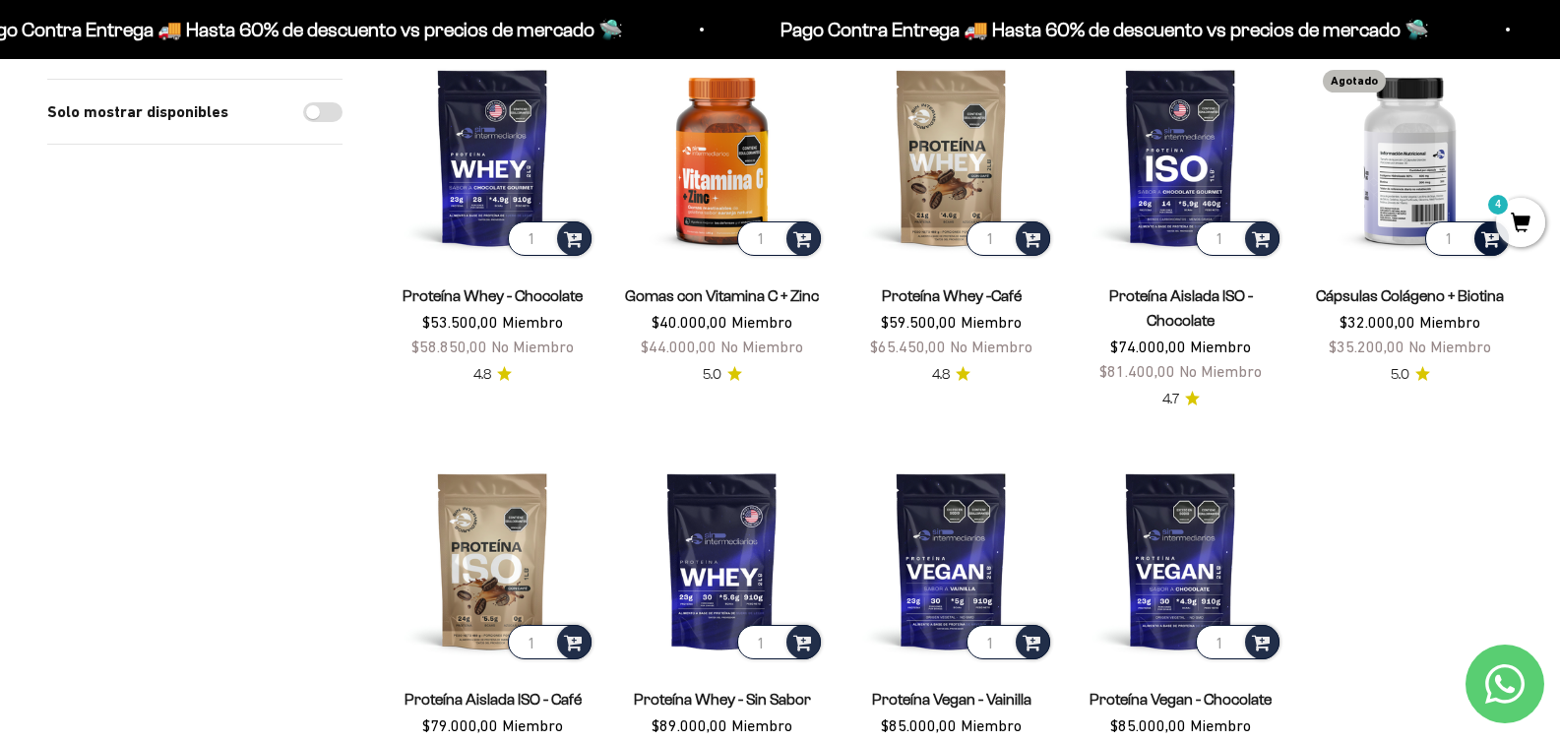
click at [1492, 245] on span at bounding box center [1490, 237] width 19 height 23
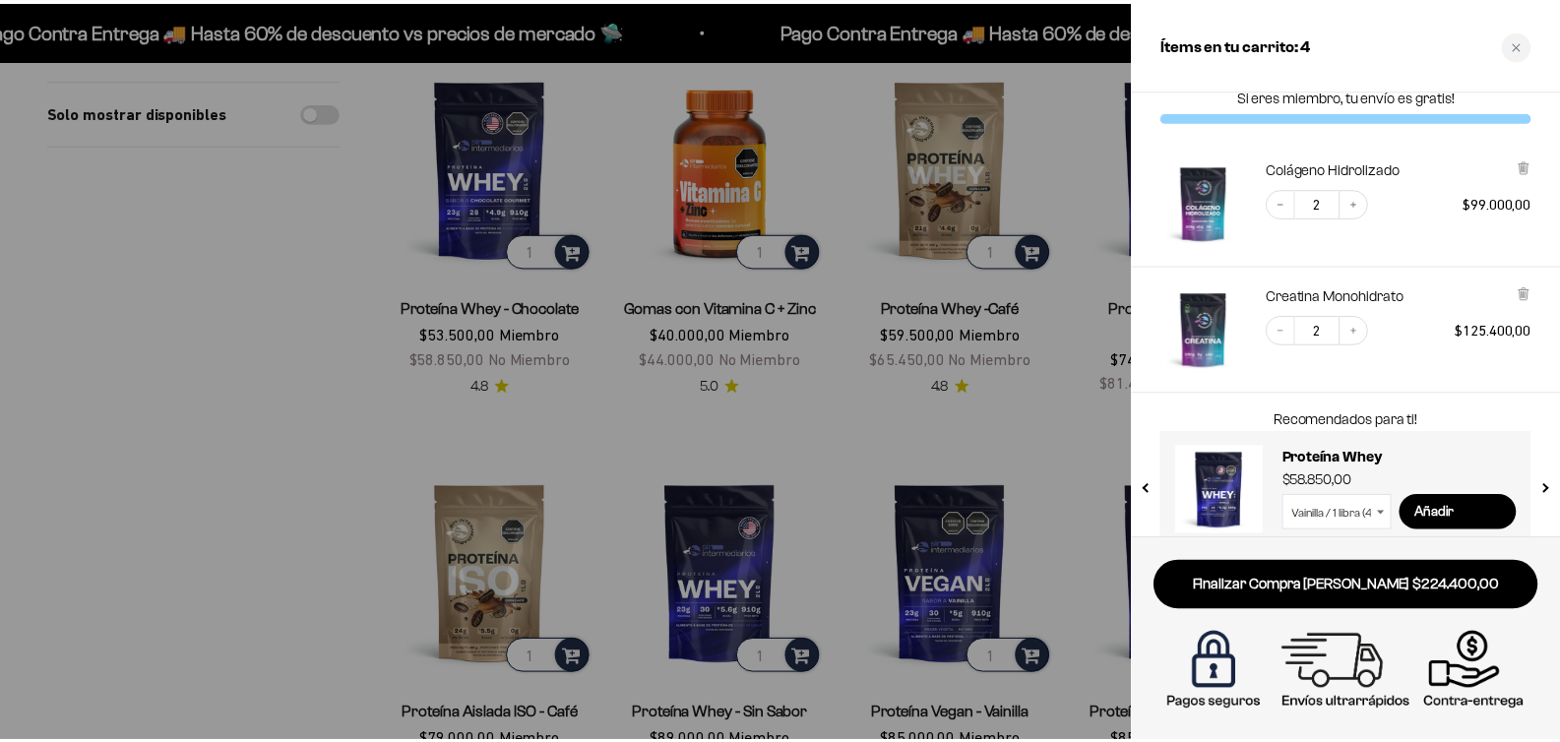
scroll to position [48, 0]
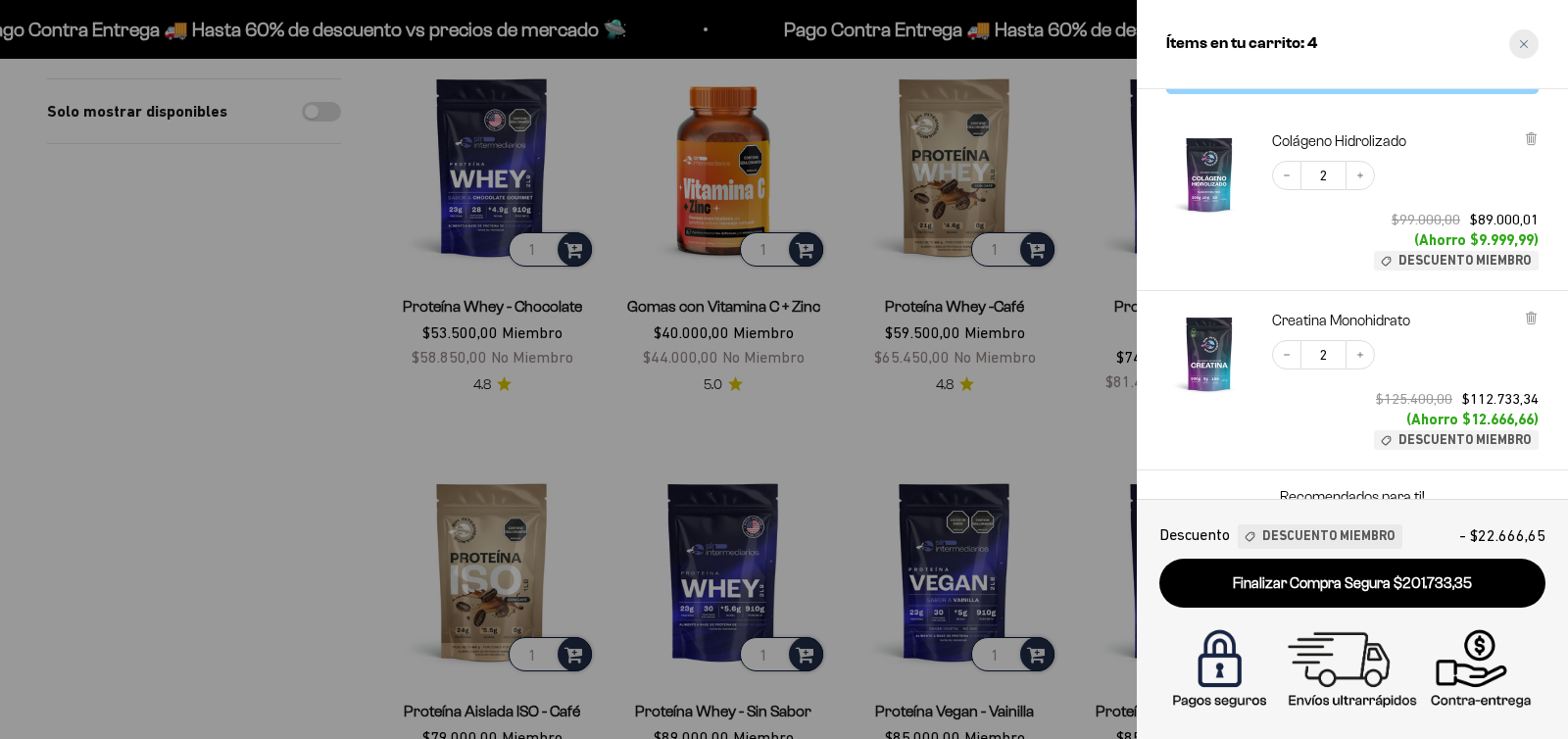
click at [1520, 45] on icon "Close cart" at bounding box center [1523, 44] width 10 height 10
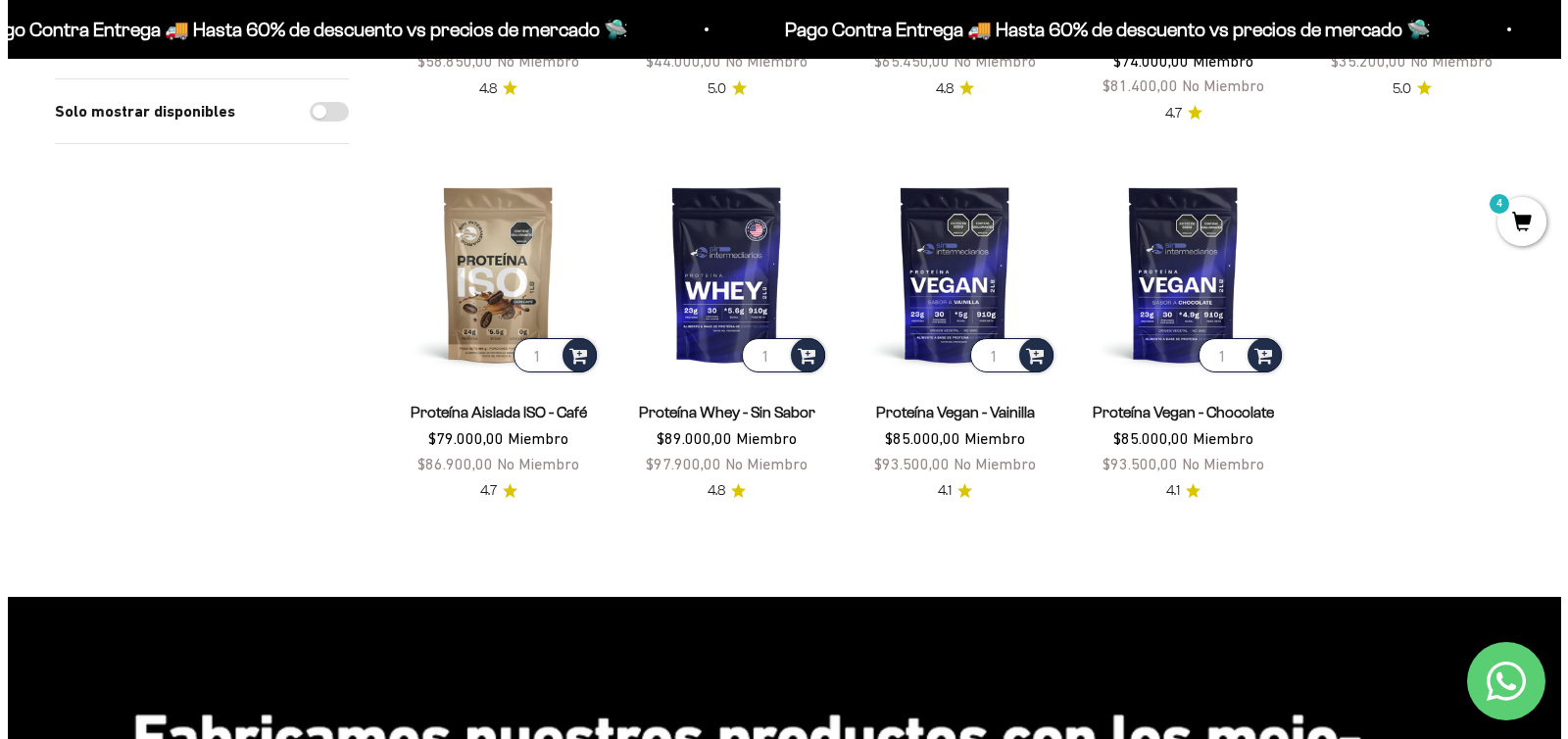
scroll to position [1751, 0]
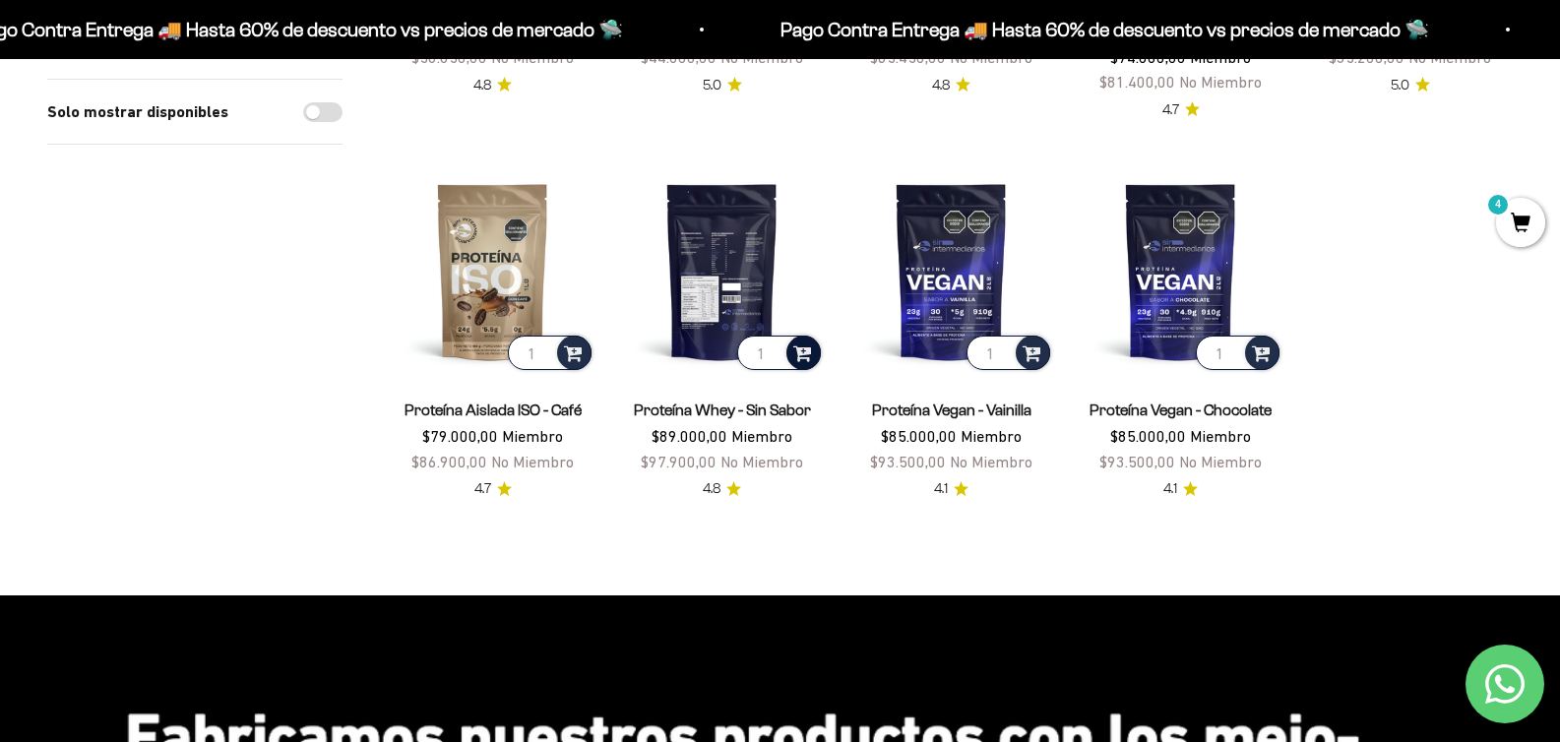
click at [804, 357] on span at bounding box center [802, 351] width 19 height 23
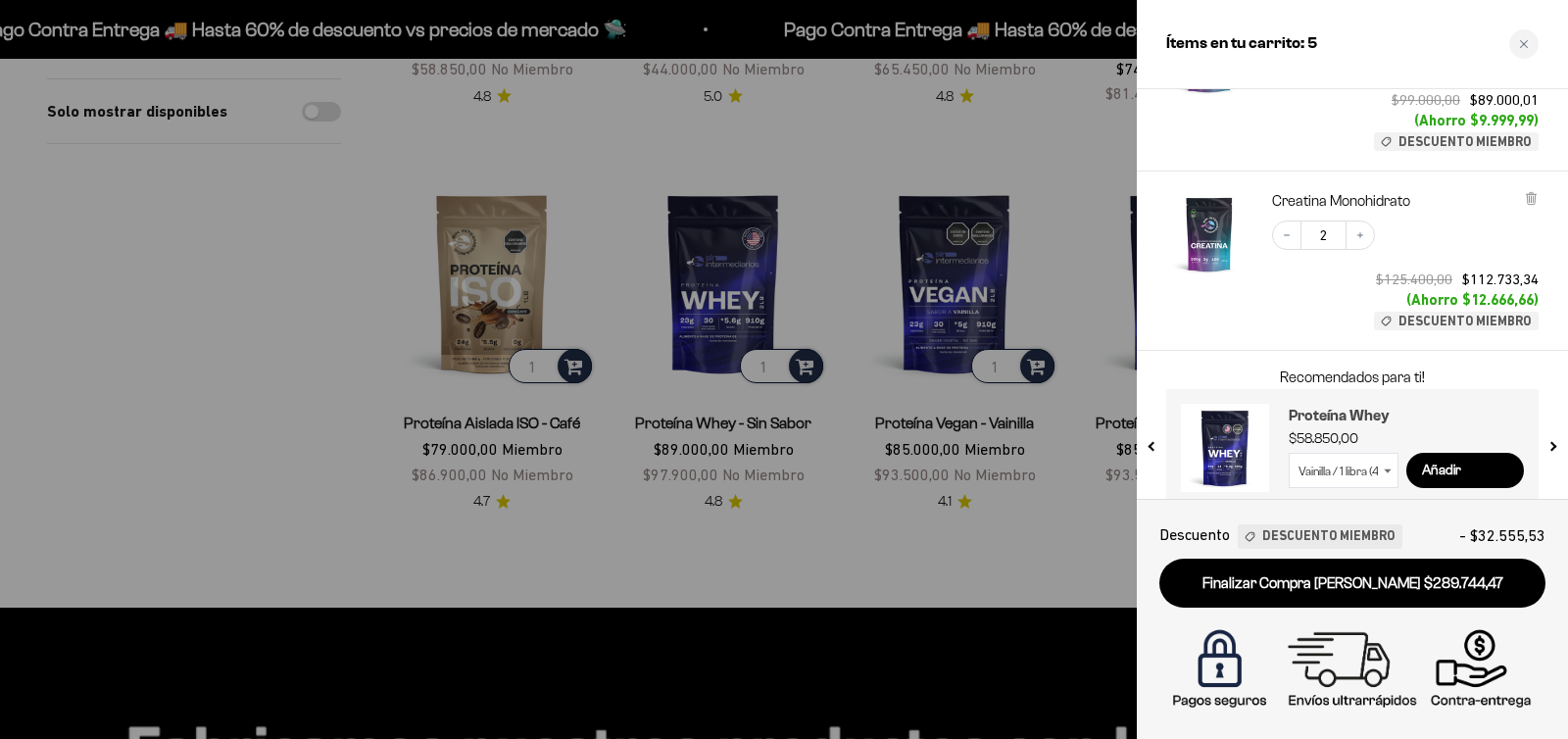
scroll to position [419, 0]
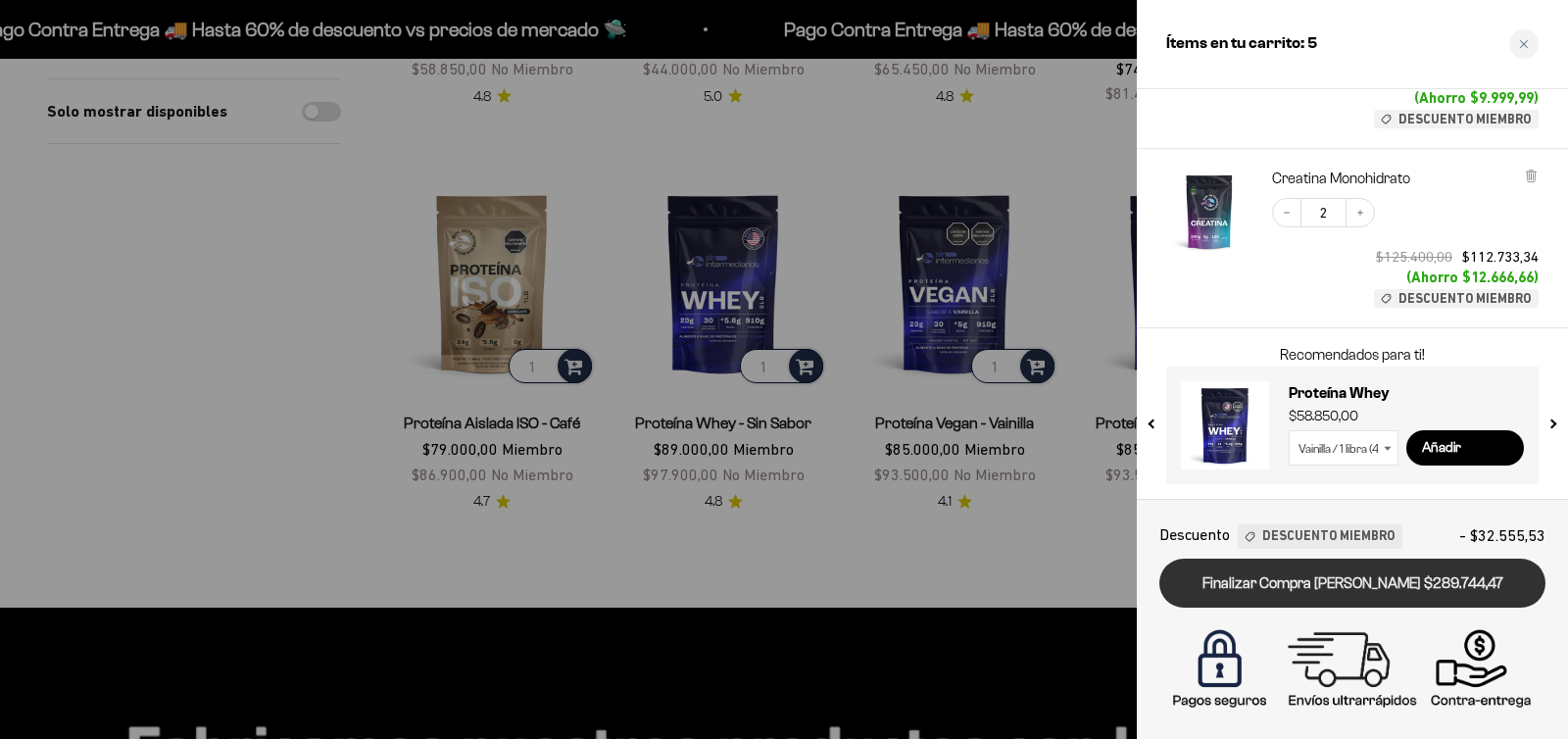
click at [1289, 584] on link "Finalizar Compra Segura $289.744,47" at bounding box center [1352, 584] width 386 height 50
